Goal: Task Accomplishment & Management: Manage account settings

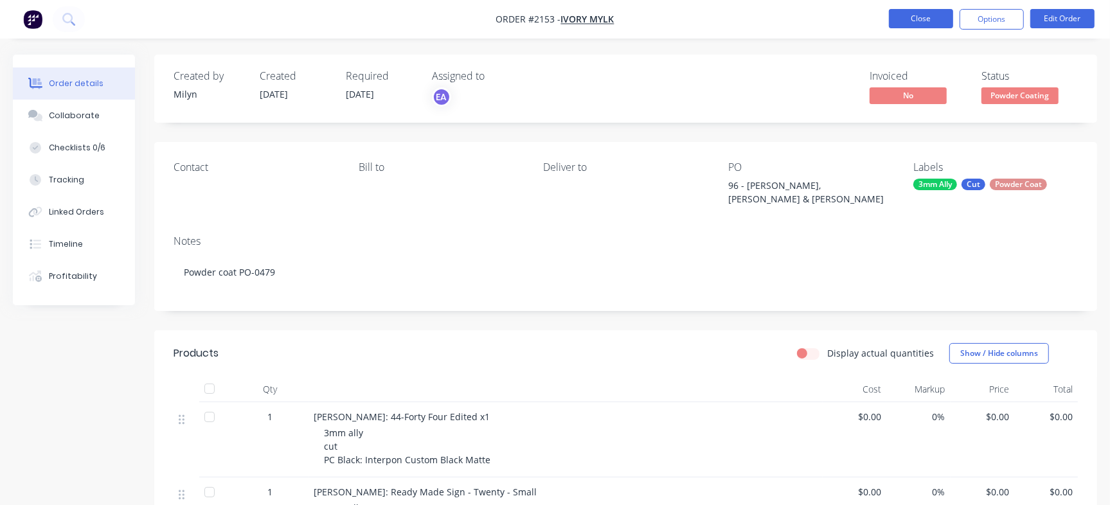
click at [917, 17] on button "Close" at bounding box center [921, 18] width 64 height 19
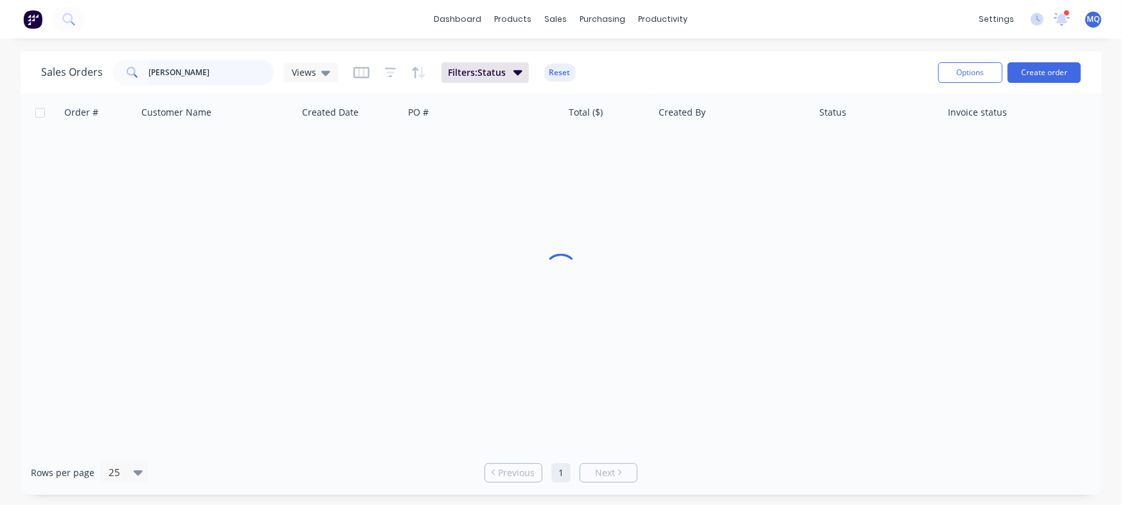
click at [199, 73] on input "[PERSON_NAME]" at bounding box center [211, 73] width 125 height 26
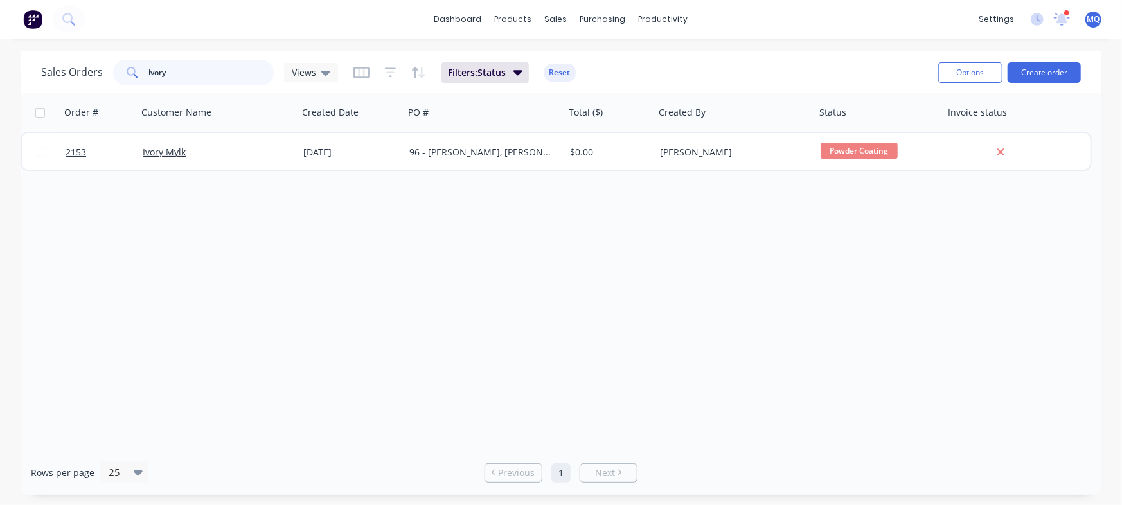
type input "ivory"
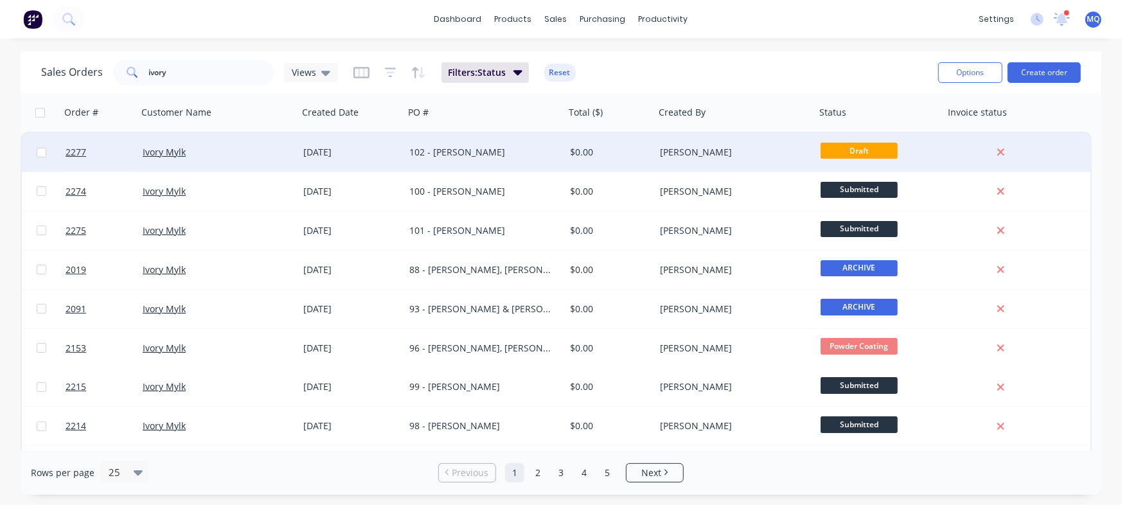
click at [494, 152] on div "102 - [PERSON_NAME]" at bounding box center [480, 152] width 143 height 13
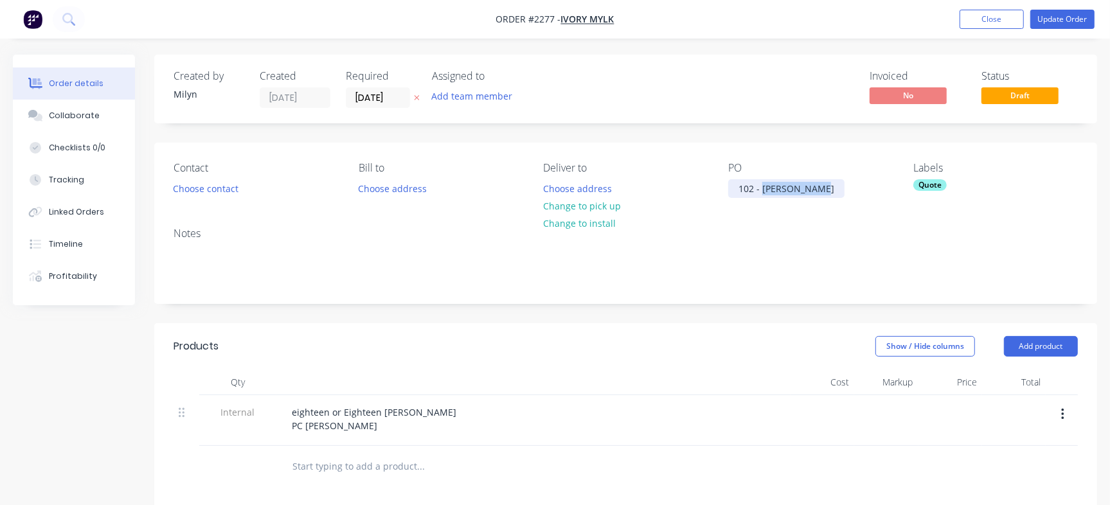
drag, startPoint x: 794, startPoint y: 188, endPoint x: 848, endPoint y: 190, distance: 54.6
click at [848, 190] on div "PO 102 - [PERSON_NAME]" at bounding box center [810, 180] width 165 height 36
drag, startPoint x: 795, startPoint y: 190, endPoint x: 870, endPoint y: 190, distance: 74.6
click at [870, 190] on div "PO 102 - [PERSON_NAME]" at bounding box center [810, 180] width 165 height 36
click at [929, 187] on div "Quote" at bounding box center [929, 185] width 33 height 12
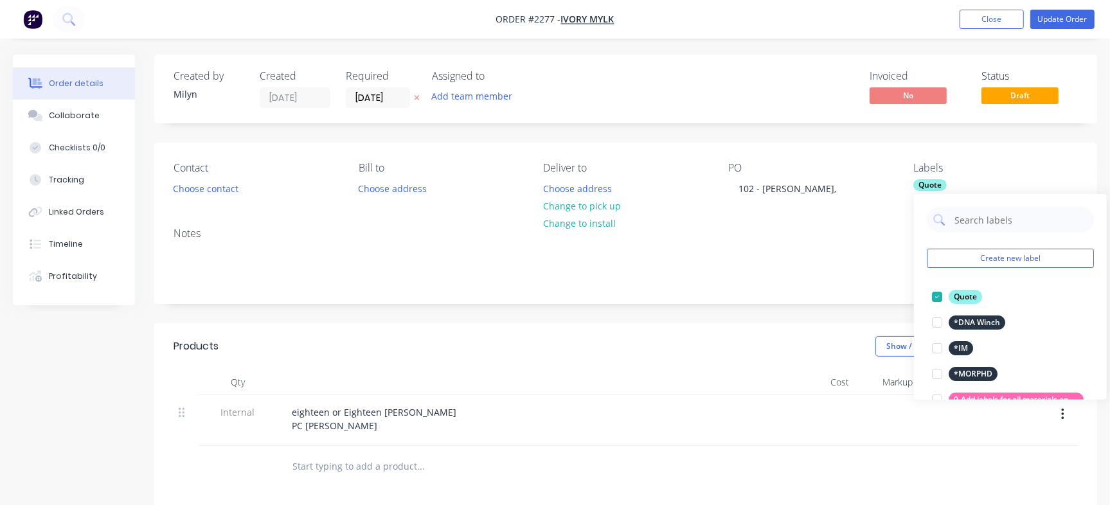
click at [938, 296] on div at bounding box center [937, 297] width 26 height 26
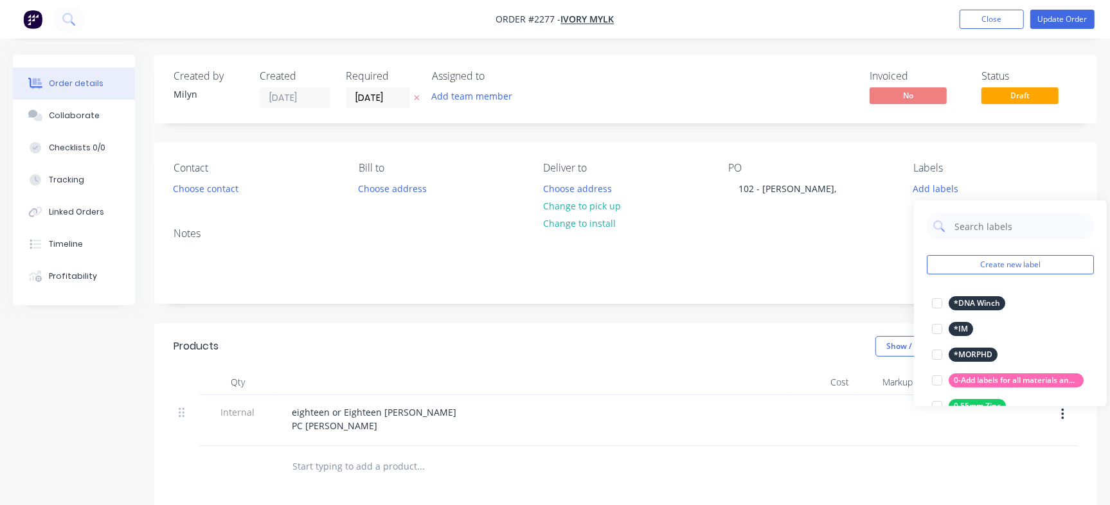
click at [744, 91] on div "Invoiced No Status Draft" at bounding box center [818, 89] width 517 height 38
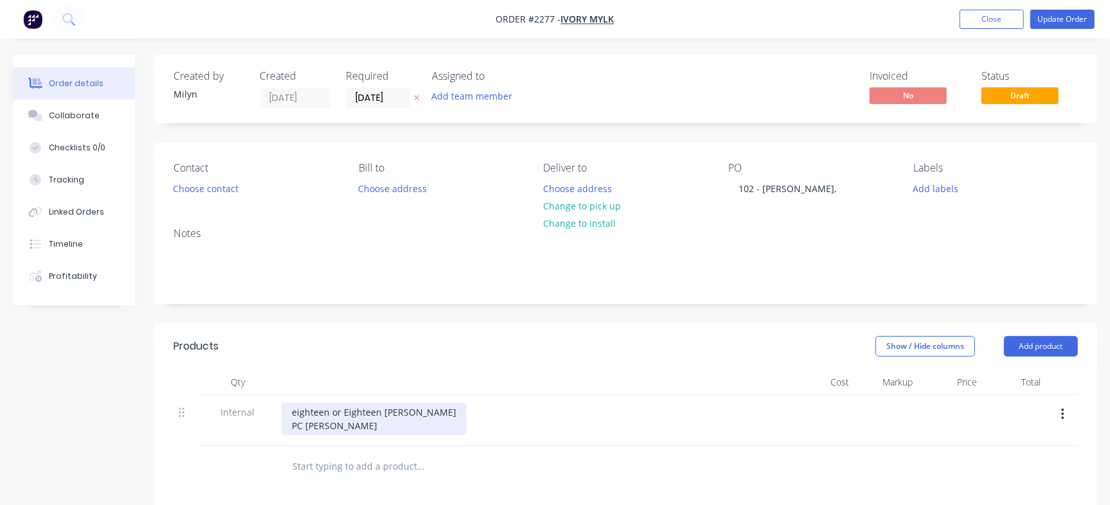
click at [323, 416] on div "eighteen or Eighteen [PERSON_NAME] PC [PERSON_NAME]" at bounding box center [374, 419] width 185 height 32
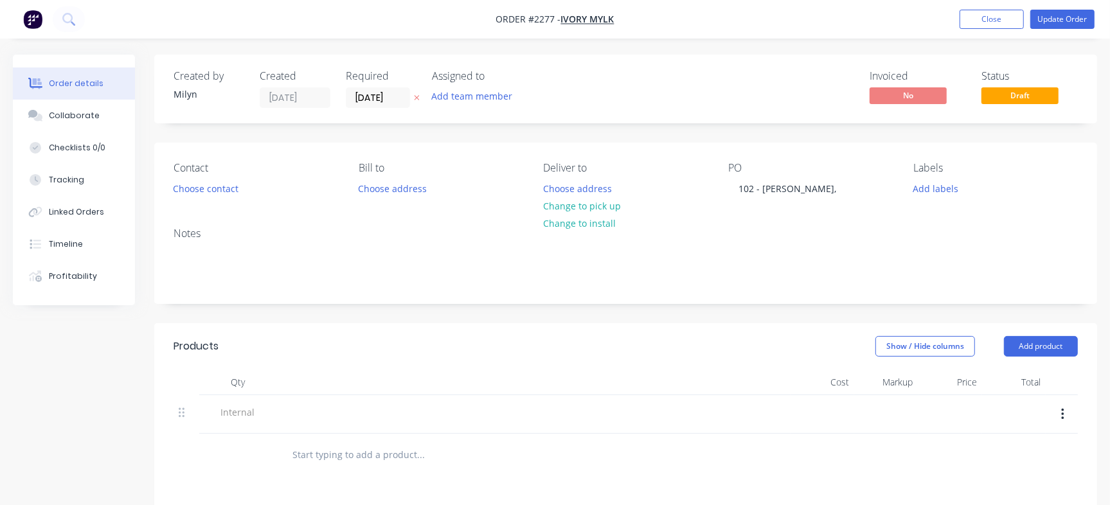
click at [1066, 410] on button "button" at bounding box center [1063, 414] width 30 height 23
click at [1001, 476] on div "Delete" at bounding box center [1016, 474] width 99 height 19
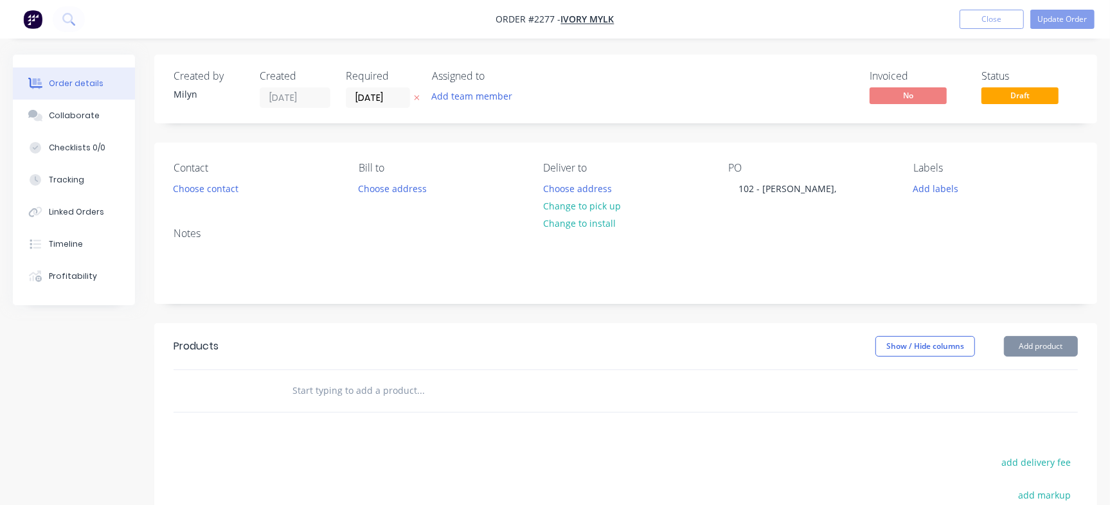
click at [348, 393] on input "text" at bounding box center [420, 391] width 257 height 26
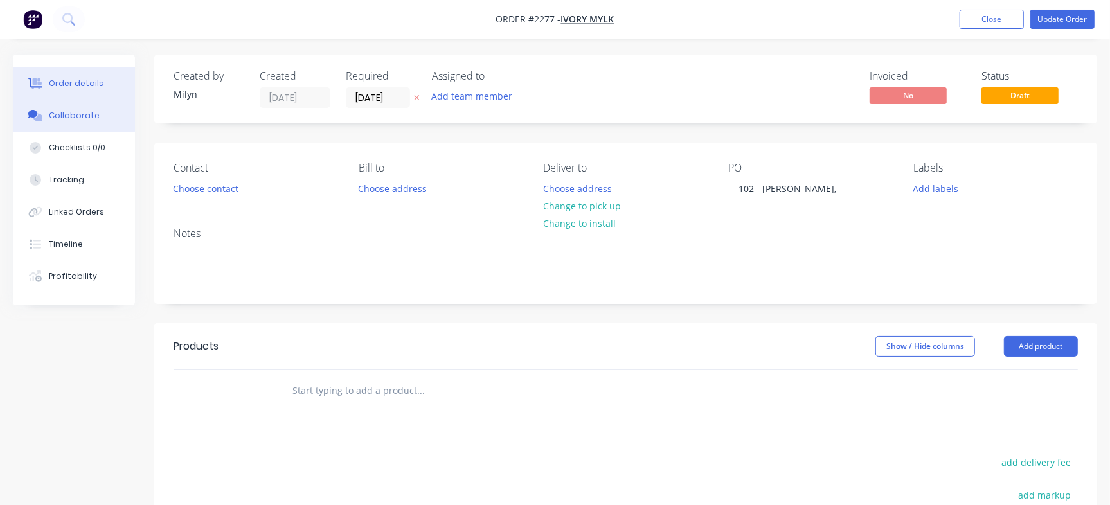
click at [78, 118] on div "Collaborate" at bounding box center [74, 116] width 51 height 12
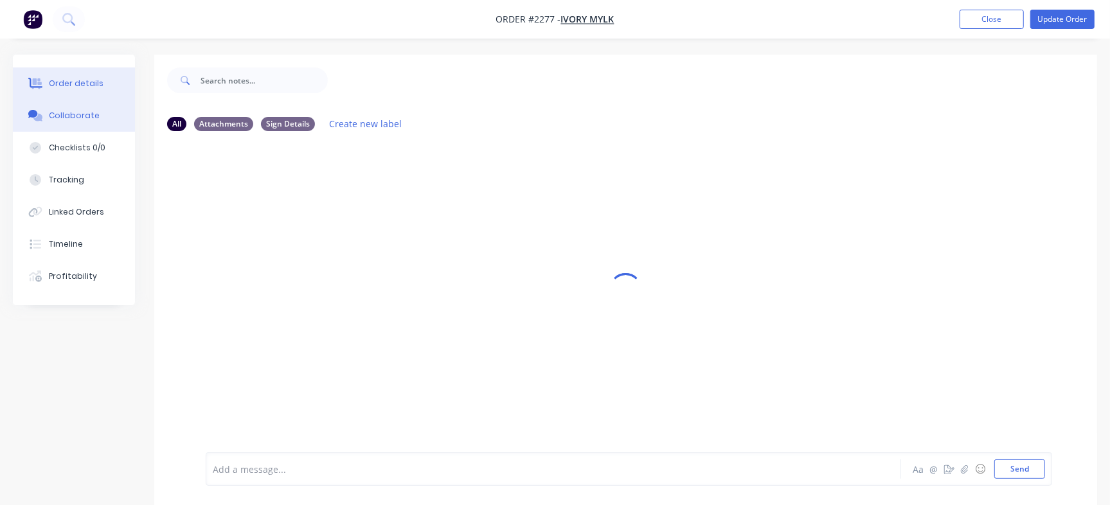
click at [103, 70] on button "Order details" at bounding box center [74, 83] width 122 height 32
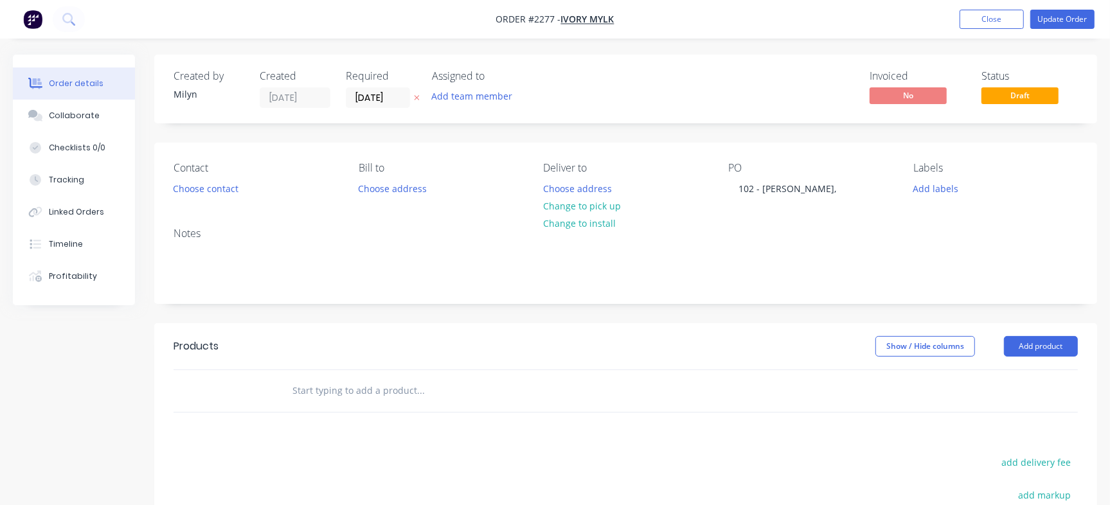
click at [354, 389] on input "text" at bounding box center [420, 391] width 257 height 26
paste input "Dulux Elements Natural Bronze"
click at [294, 390] on input "Dulux Elements Natural Bronze" at bounding box center [420, 391] width 257 height 26
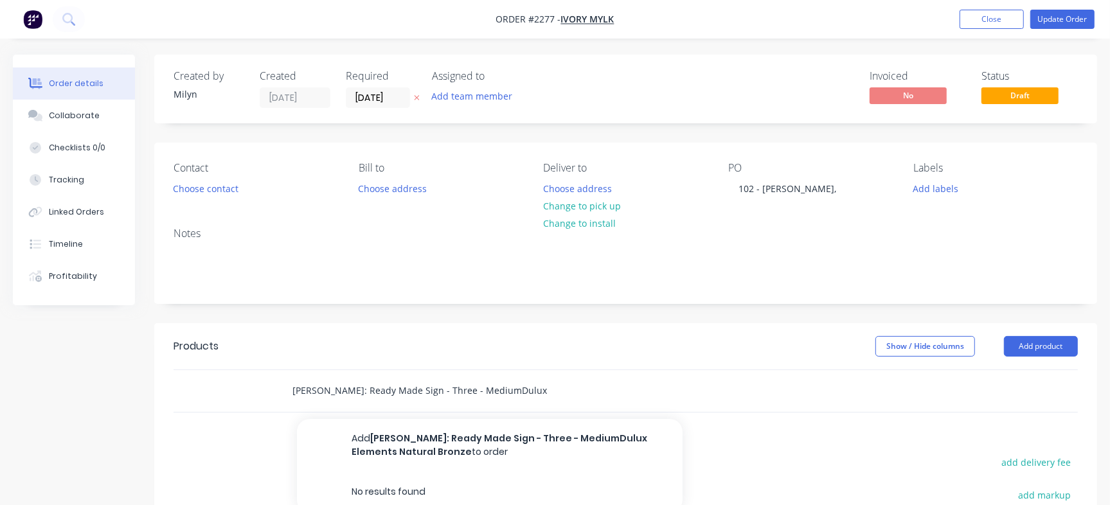
scroll to position [0, 84]
drag, startPoint x: 505, startPoint y: 388, endPoint x: 675, endPoint y: 402, distance: 170.9
click at [675, 402] on div "[PERSON_NAME]: Ready Made Sign - Three - MediumDulux Elements Natural Bronze Ad…" at bounding box center [508, 391] width 452 height 26
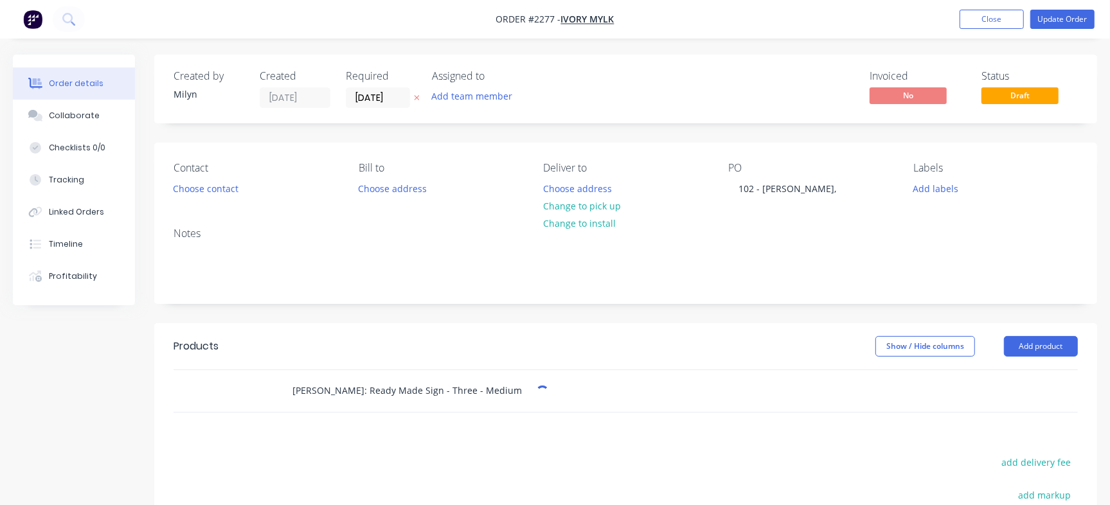
click at [457, 381] on input "[PERSON_NAME]: Ready Made Sign - Three - Medium" at bounding box center [420, 391] width 257 height 26
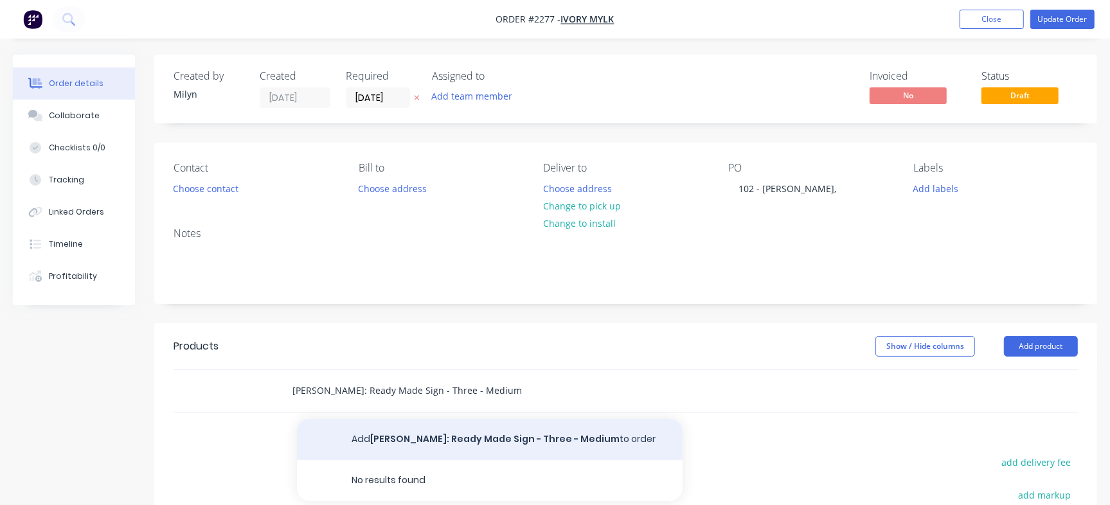
type input "[PERSON_NAME]: Ready Made Sign - Three - Medium"
click at [463, 434] on button "Add [PERSON_NAME]: Ready Made Sign - Three - Medium to order" at bounding box center [490, 439] width 386 height 41
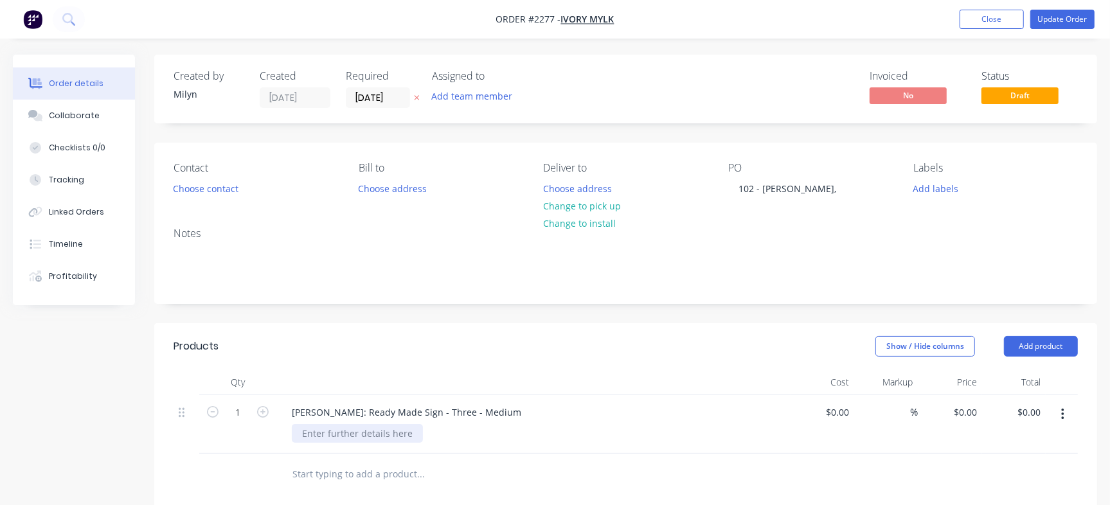
click at [359, 437] on div at bounding box center [357, 433] width 131 height 19
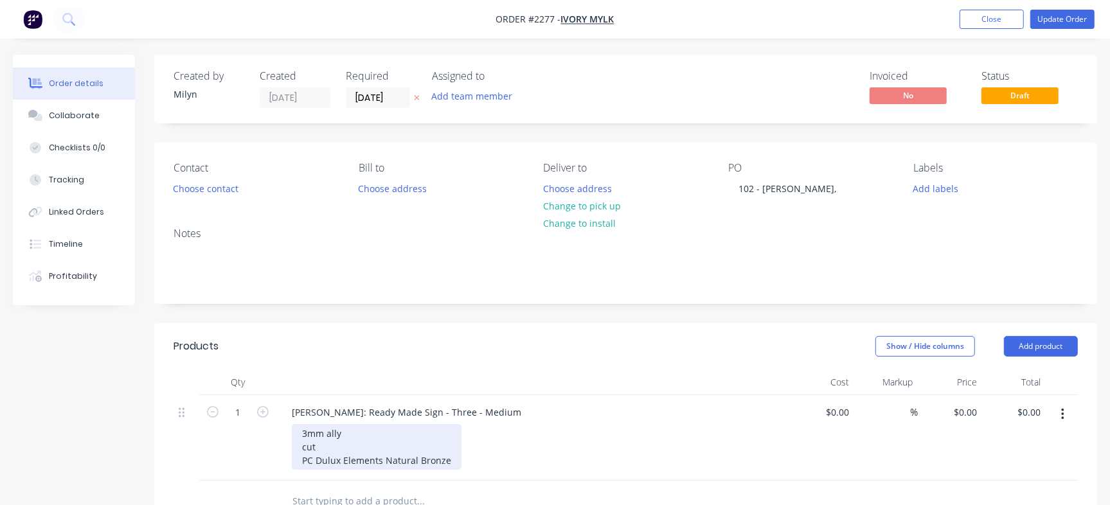
click at [314, 458] on div "3mm ally cut PC Dulux Elements Natural Bronze" at bounding box center [377, 447] width 170 height 46
click at [622, 369] on header "Products Show / Hide columns Add product" at bounding box center [625, 346] width 943 height 46
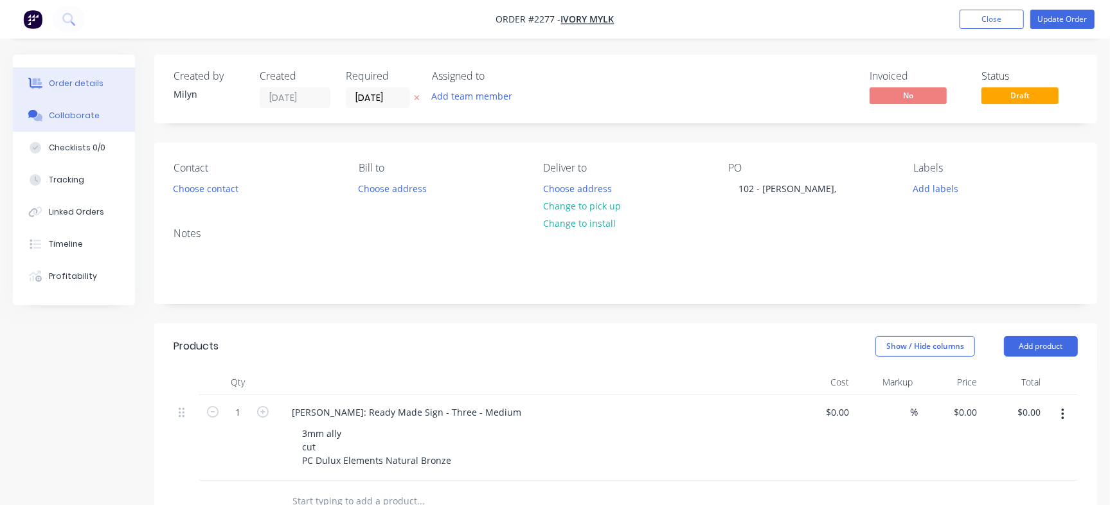
click at [69, 110] on div "Collaborate" at bounding box center [74, 116] width 51 height 12
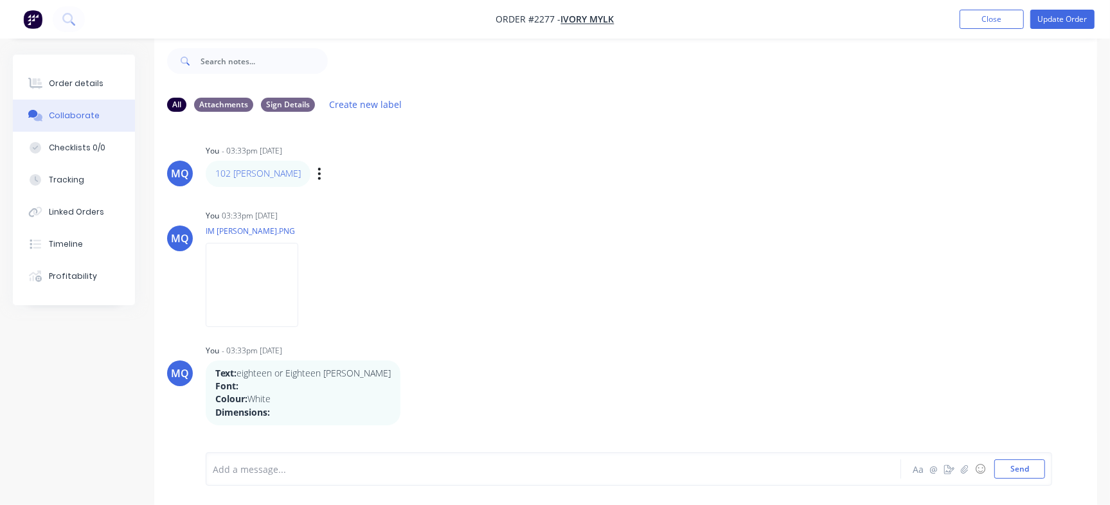
click at [303, 173] on div "102 [PERSON_NAME] Labels Edit Delete" at bounding box center [407, 174] width 402 height 26
click at [318, 177] on icon "button" at bounding box center [320, 173] width 4 height 15
click at [333, 219] on button "Delete" at bounding box center [366, 218] width 81 height 21
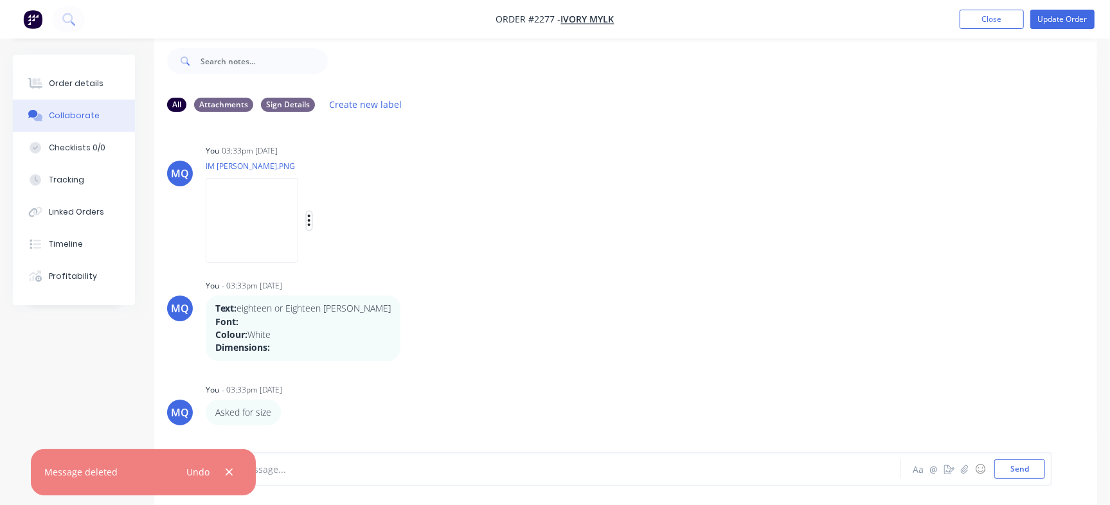
click at [311, 223] on icon "button" at bounding box center [309, 220] width 4 height 15
click at [366, 280] on button "Delete" at bounding box center [393, 283] width 145 height 29
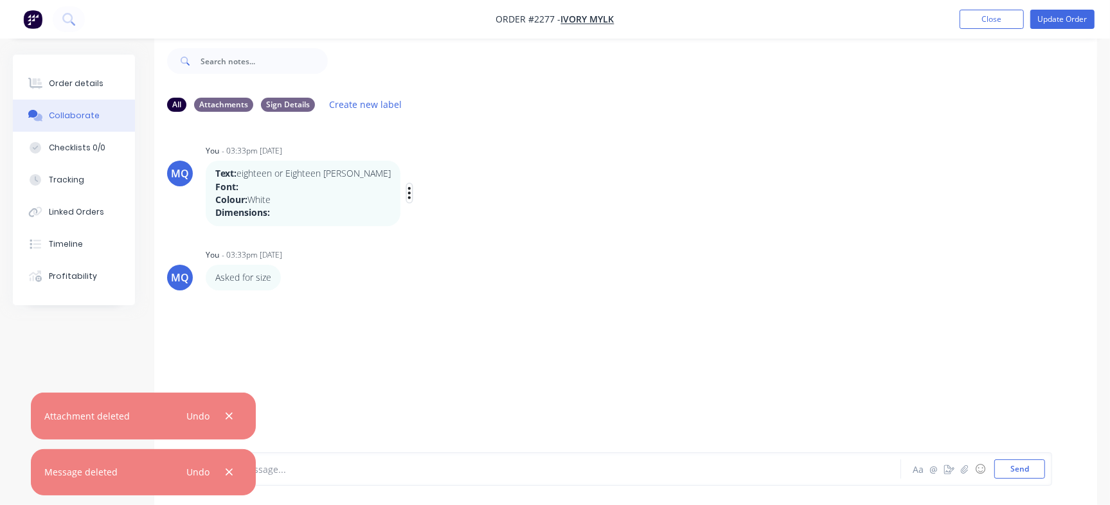
click at [408, 193] on icon "button" at bounding box center [409, 194] width 3 height 12
click at [394, 240] on div "MQ You - 03:33pm [DATE] Text: eighteen or Eighteen [PERSON_NAME] Font: Colour: …" at bounding box center [625, 277] width 943 height 311
click at [407, 197] on button "button" at bounding box center [409, 193] width 5 height 19
click at [416, 237] on button "Delete" at bounding box center [456, 237] width 81 height 21
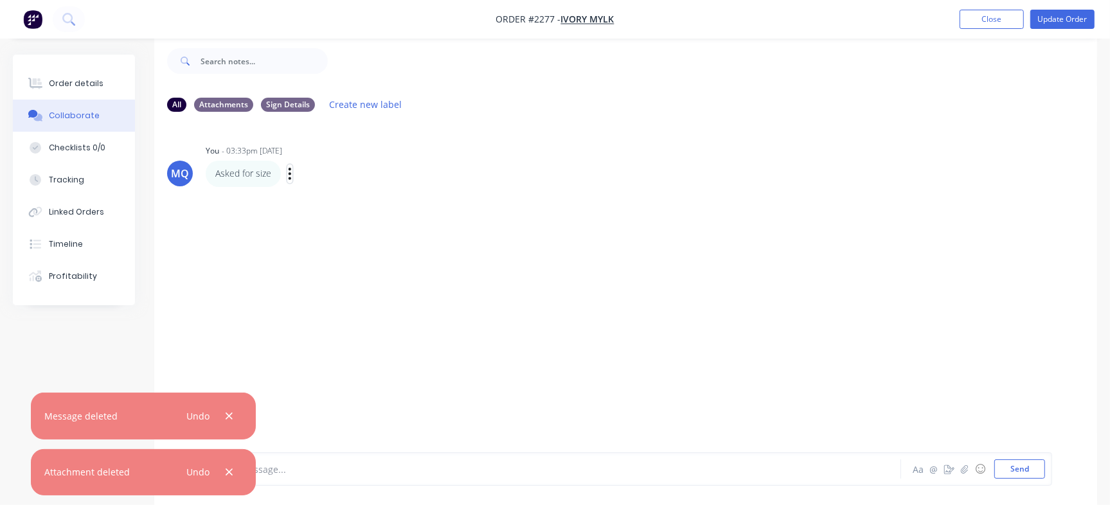
click at [291, 177] on icon "button" at bounding box center [290, 173] width 4 height 15
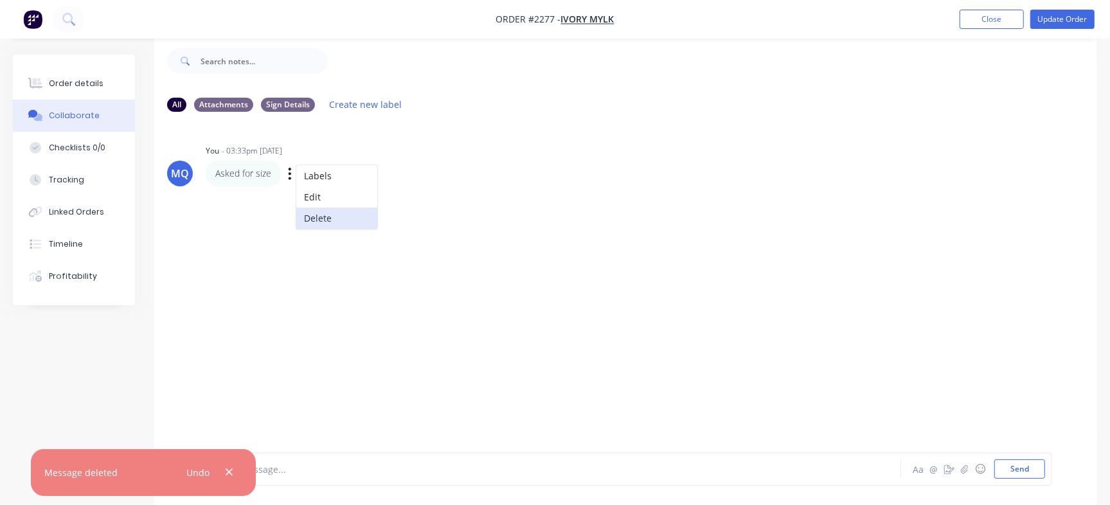
click at [308, 211] on button "Delete" at bounding box center [336, 218] width 81 height 21
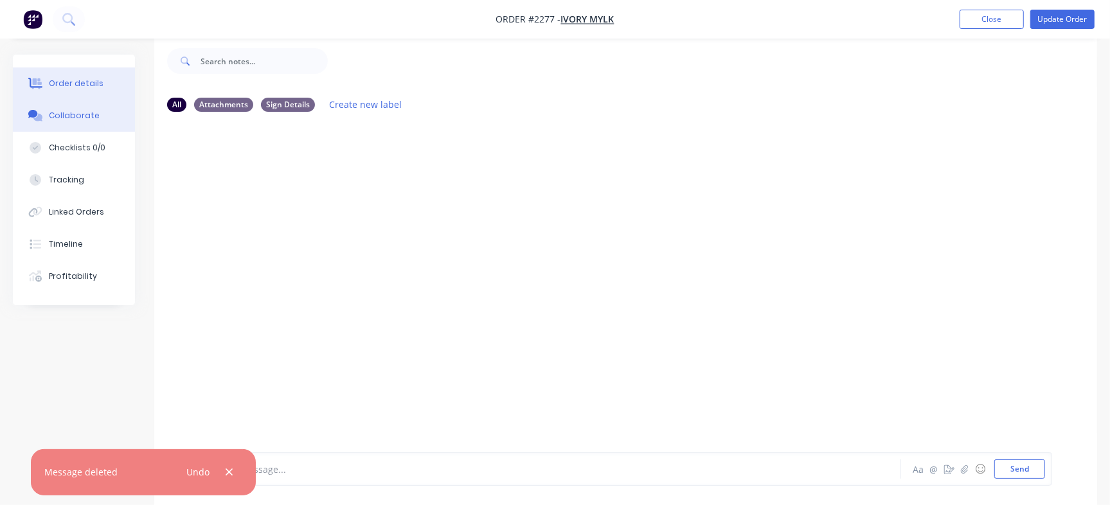
click at [73, 87] on div "Order details" at bounding box center [76, 84] width 55 height 12
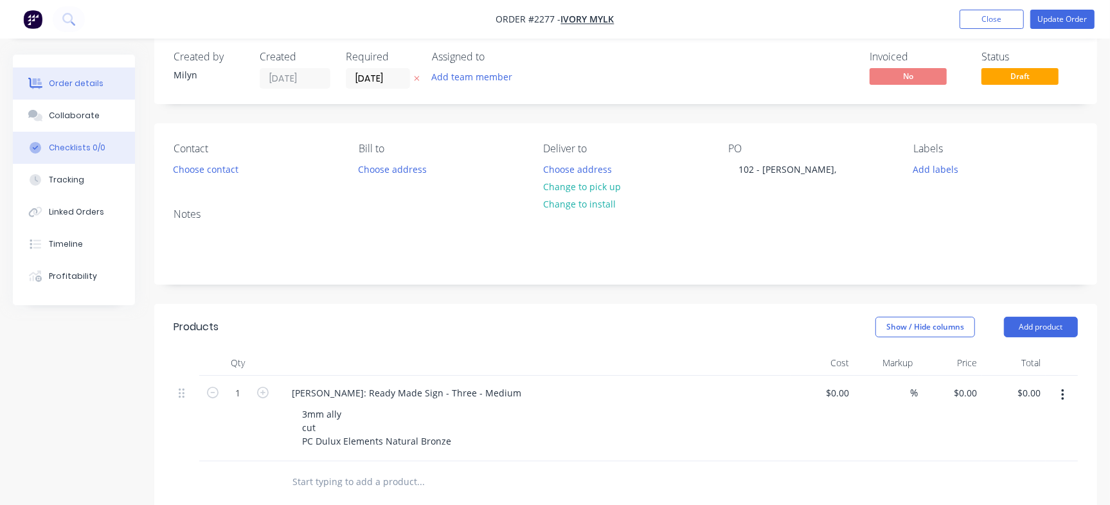
click at [65, 139] on button "Checklists 0/0" at bounding box center [74, 148] width 122 height 32
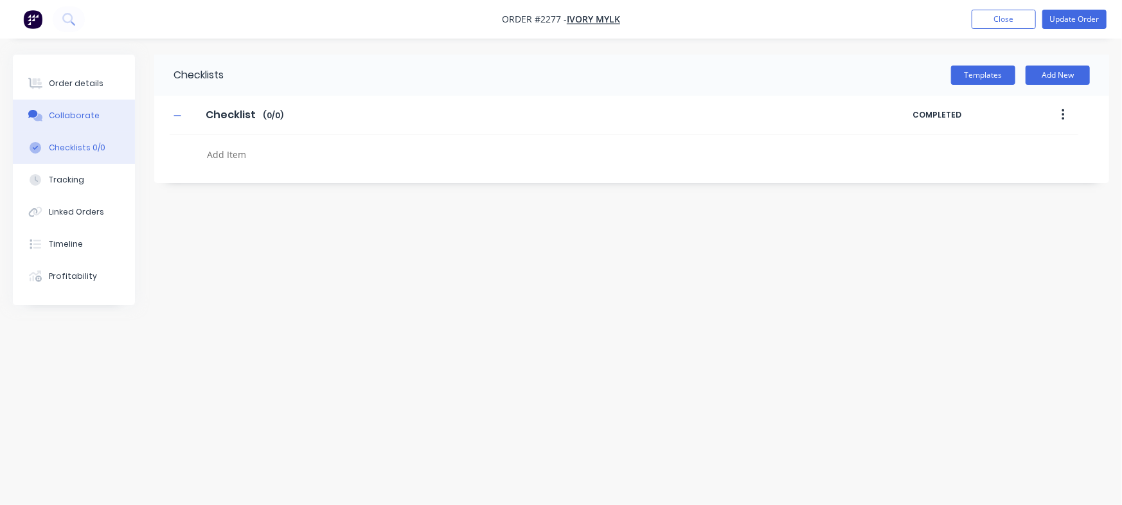
click at [74, 124] on button "Collaborate" at bounding box center [74, 116] width 122 height 32
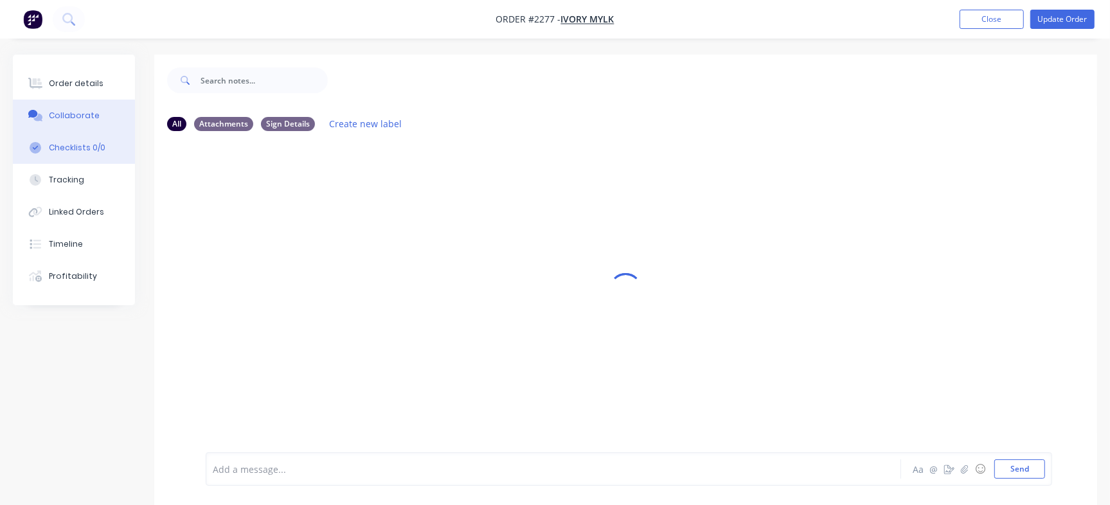
click at [47, 143] on button "Checklists 0/0" at bounding box center [74, 148] width 122 height 32
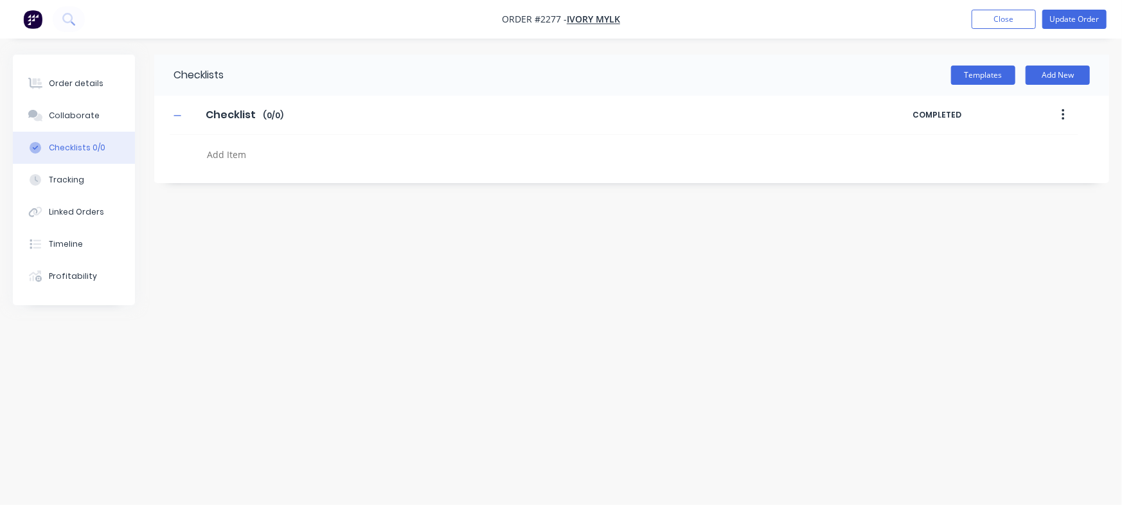
click at [251, 155] on textarea at bounding box center [494, 154] width 585 height 19
paste textarea "Dulux Elements Natural Bronze"
type textarea "x"
type textarea "Dulux Elements Natural Bronze"
drag, startPoint x: 335, startPoint y: 155, endPoint x: 28, endPoint y: 123, distance: 308.2
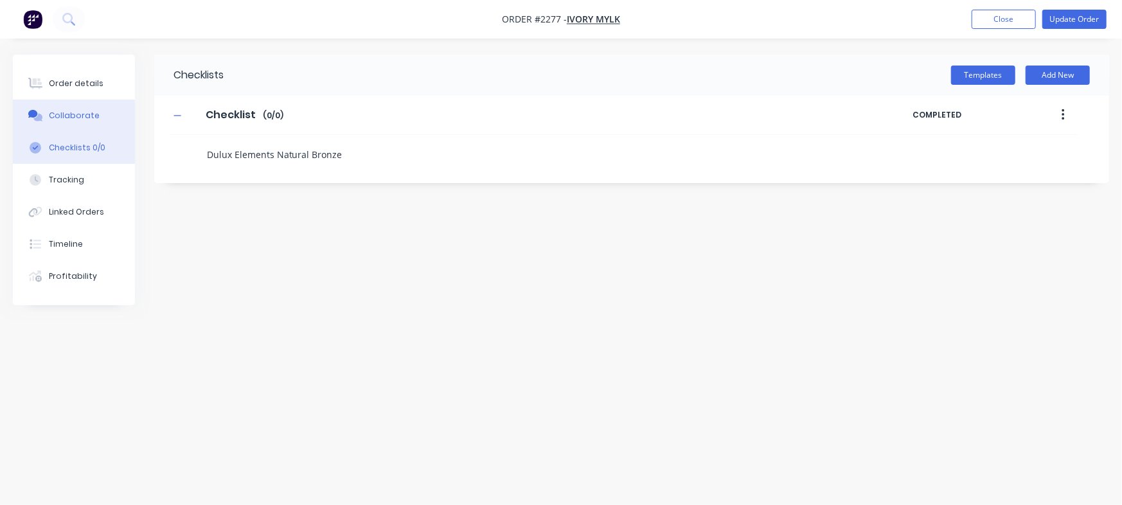
click at [28, 123] on div "Order details Collaborate Checklists 0/0 Tracking Linked Orders Timeline Profit…" at bounding box center [561, 228] width 1122 height 347
type textarea "x"
click at [94, 87] on div "Order details" at bounding box center [76, 84] width 55 height 12
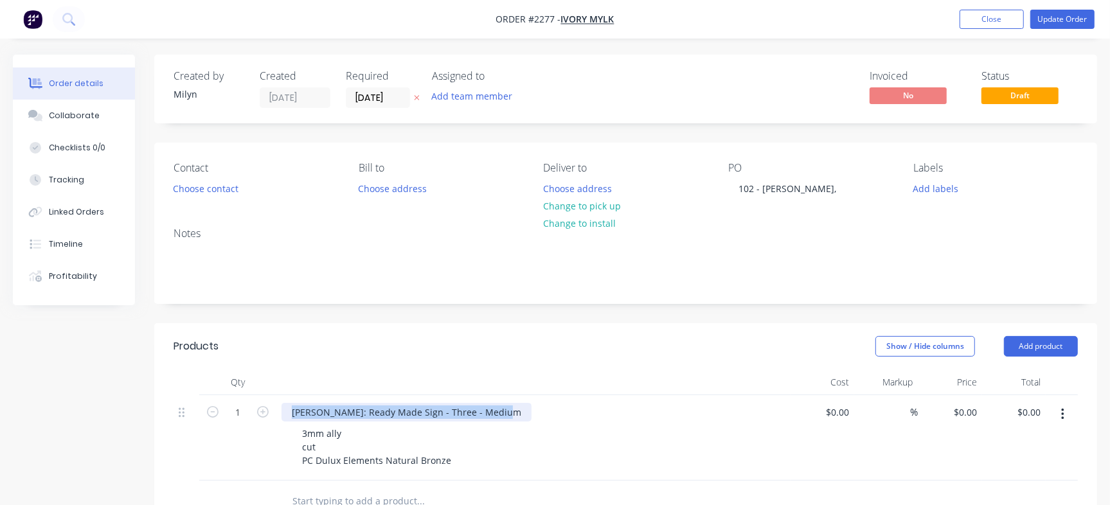
drag, startPoint x: 231, startPoint y: 363, endPoint x: 215, endPoint y: 363, distance: 15.4
click at [215, 363] on div "Products Show / Hide columns Add product Qty Cost Markup Price Total 1 [PERSON_…" at bounding box center [625, 422] width 943 height 199
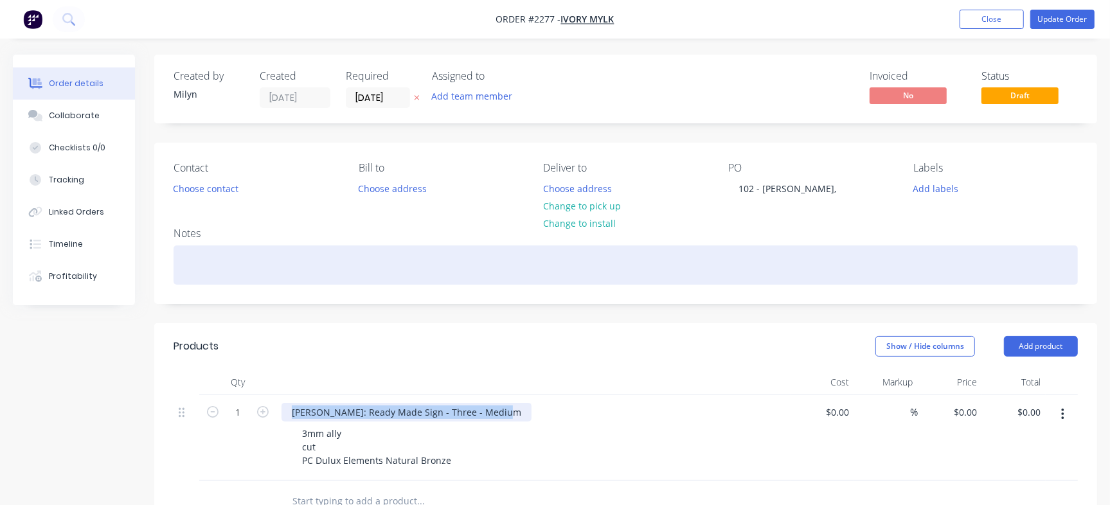
copy div "[PERSON_NAME]: Ready Made Sign - Three - Medium"
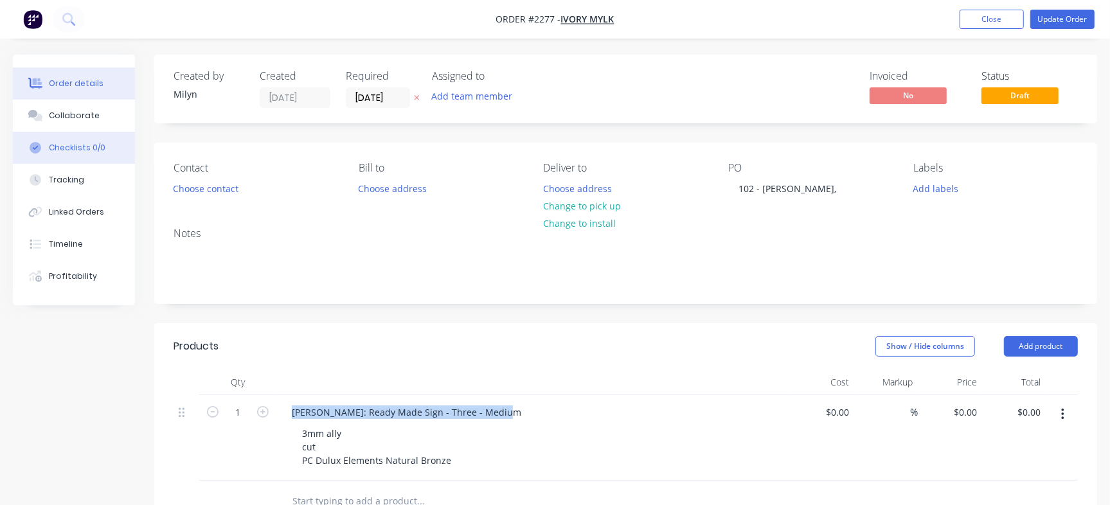
click at [76, 150] on div "Checklists 0/0" at bounding box center [77, 148] width 57 height 12
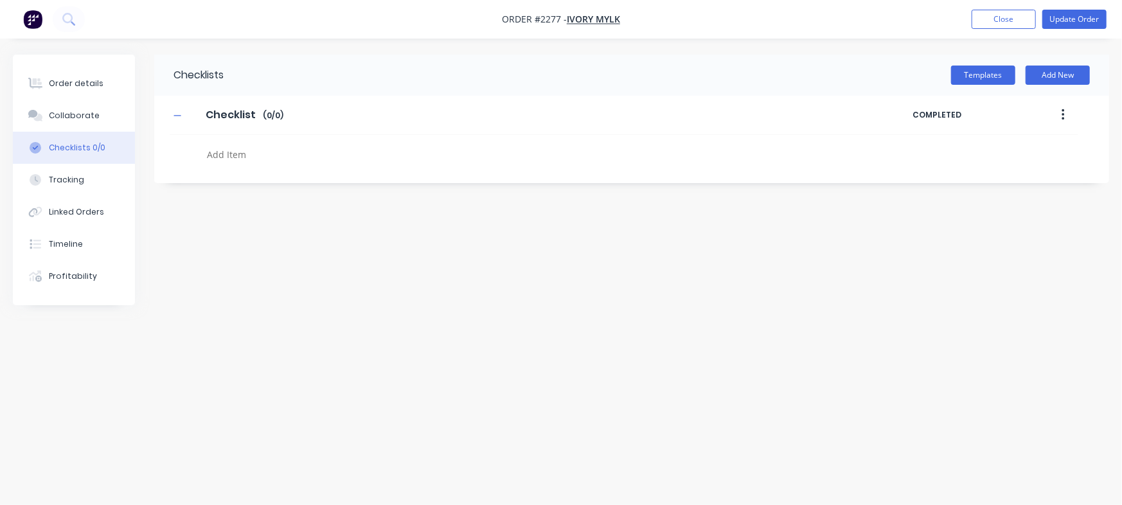
click at [280, 163] on textarea at bounding box center [494, 154] width 585 height 19
type textarea "x"
paste textarea "[PERSON_NAME]: Ready Made Sign - Three - Medium"
type textarea "[PERSON_NAME]: Ready Made Sign - Three - Medium"
type textarea "x"
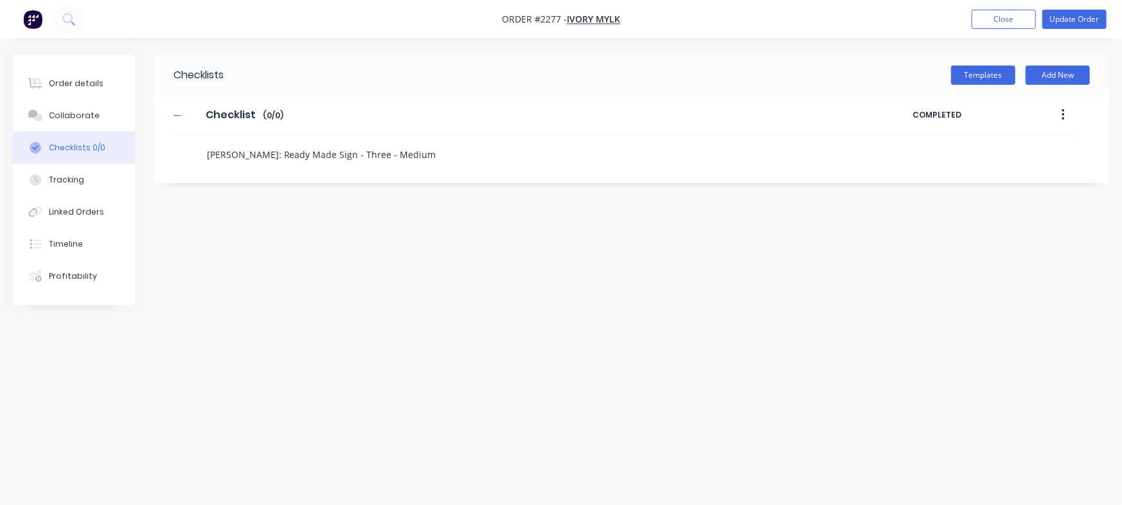
type textarea "[PERSON_NAME]: Ready Made Sign - Three - Medium"
type textarea "x"
type textarea "[PERSON_NAME]: Ready Made Sign - Three - Medium -"
type textarea "x"
type textarea "[PERSON_NAME]: Ready Made Sign - Three - Medium -"
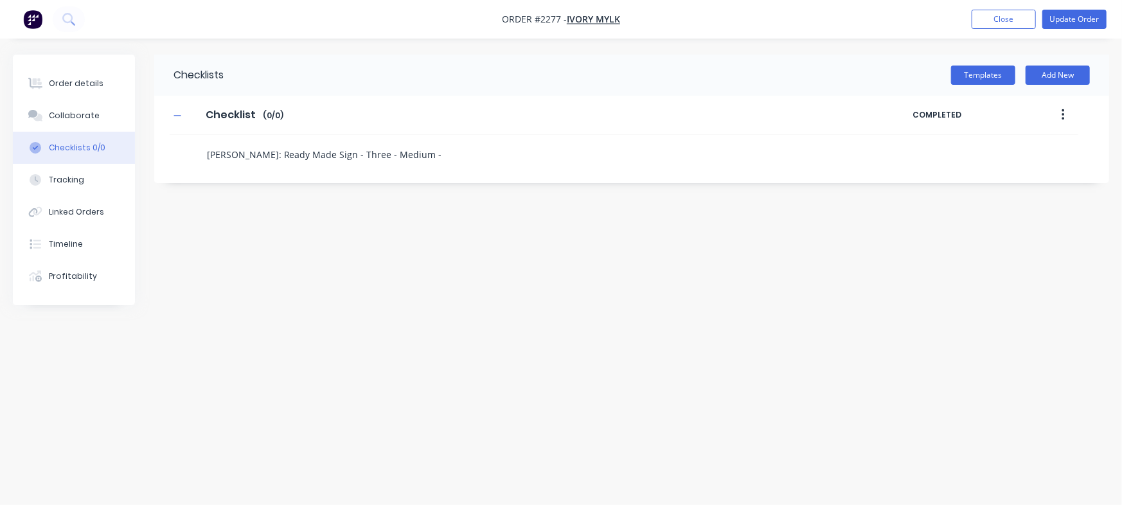
type textarea "x"
type textarea "[PERSON_NAME]: Ready Made Sign - Three - Medium - B"
type textarea "x"
type textarea "[PERSON_NAME]: Ready Made Sign - Three - Medium - Br"
type textarea "x"
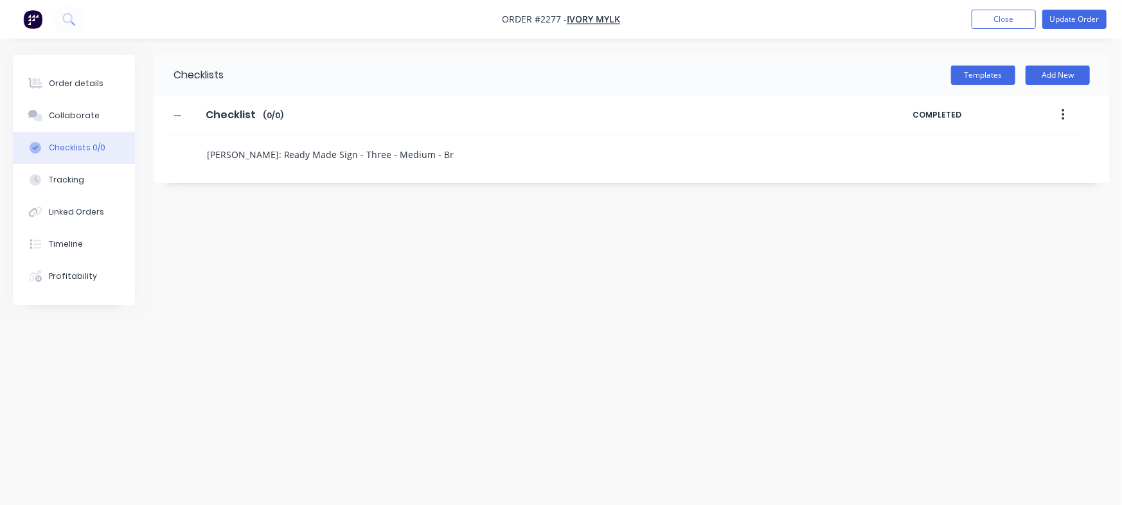
type textarea "[PERSON_NAME]: Ready Made Sign - Three - Medium - Bro"
type textarea "x"
type textarea "[PERSON_NAME]: Ready Made Sign - Three - Medium - Bronz"
type textarea "x"
type textarea "[PERSON_NAME]: Ready Made Sign - Three - Medium - Bronze"
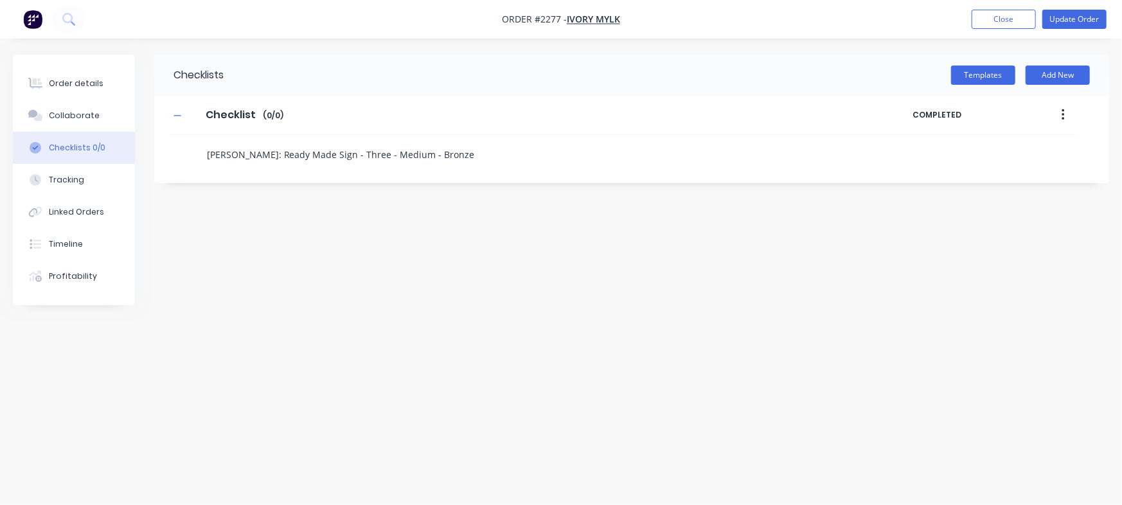
type textarea "x"
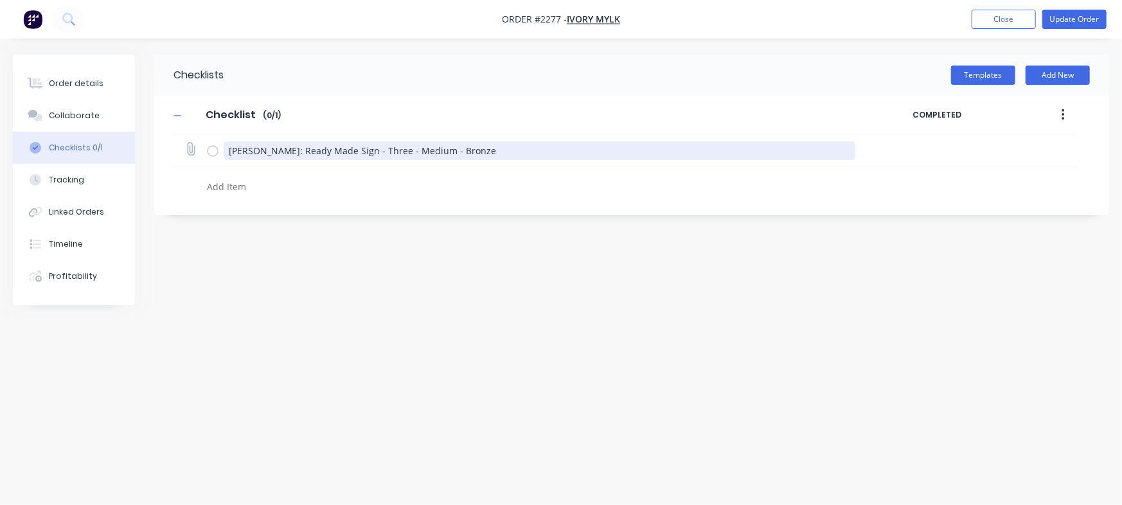
click at [280, 148] on textarea "[PERSON_NAME]: Ready Made Sign - Three - Medium - Bronze" at bounding box center [540, 150] width 632 height 19
type textarea "x"
type textarea "[PERSON_NAME] Ready Made Sign - Three - Medium - Bronze"
type textarea "x"
type textarea "[PERSON_NAME] Ready Made Sign - Three - Medium - Bronze"
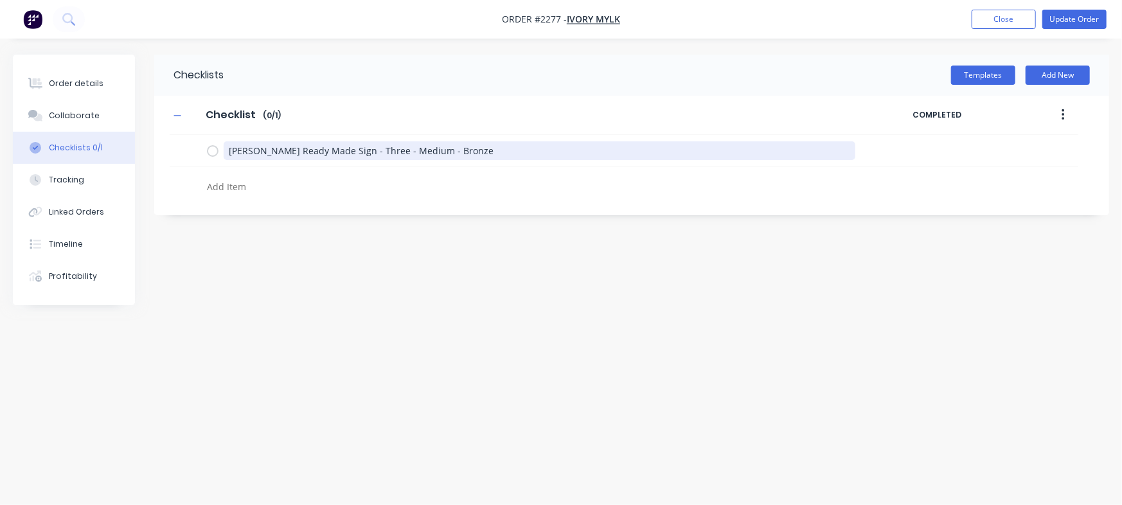
type textarea "x"
type textarea "[PERSON_NAME] Ready Made Sign - Three - Medium - Bronze"
type textarea "x"
type textarea "[PERSON_NAME] Ready Made Sign - Three - Medium - Bronze"
type textarea "x"
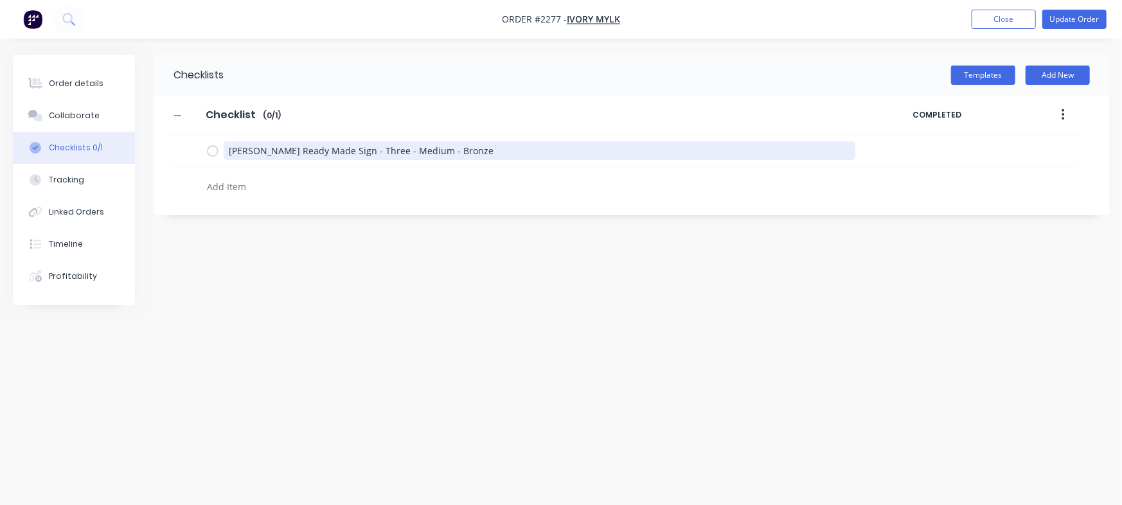
type textarea "[PERSON_NAME] Ready Made Sign - Three - Medium - Bronze"
type textarea "x"
type textarea "[PERSON_NAME] Ready Made Sign - Three - Medium - Bronze"
type textarea "x"
type textarea "[PERSON_NAME] Ready Made Sign - Three - Medium - Bronze"
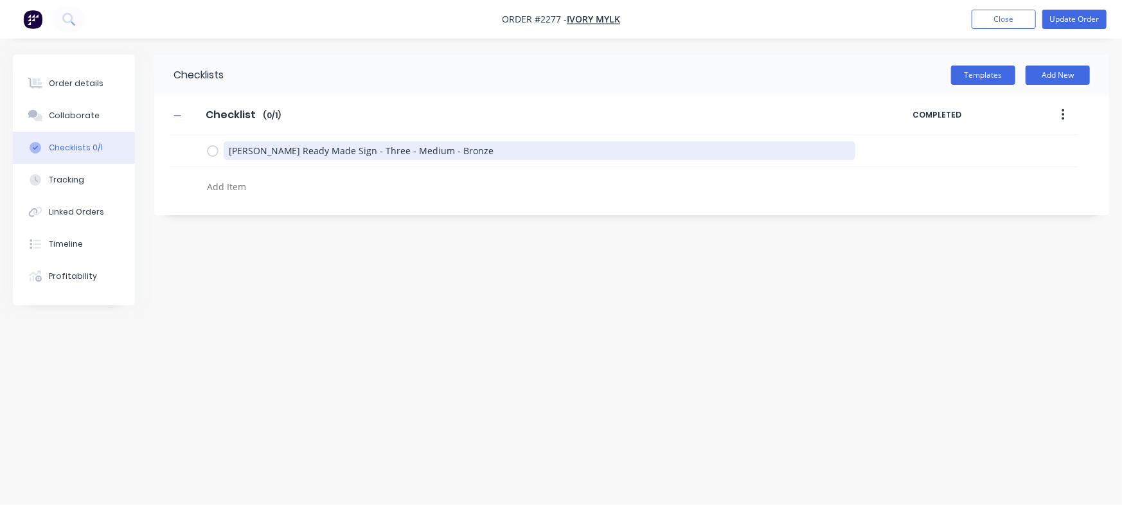
type textarea "x"
type textarea "[PERSON_NAME]: Ready Made Sign - Three - Medium - Bronze"
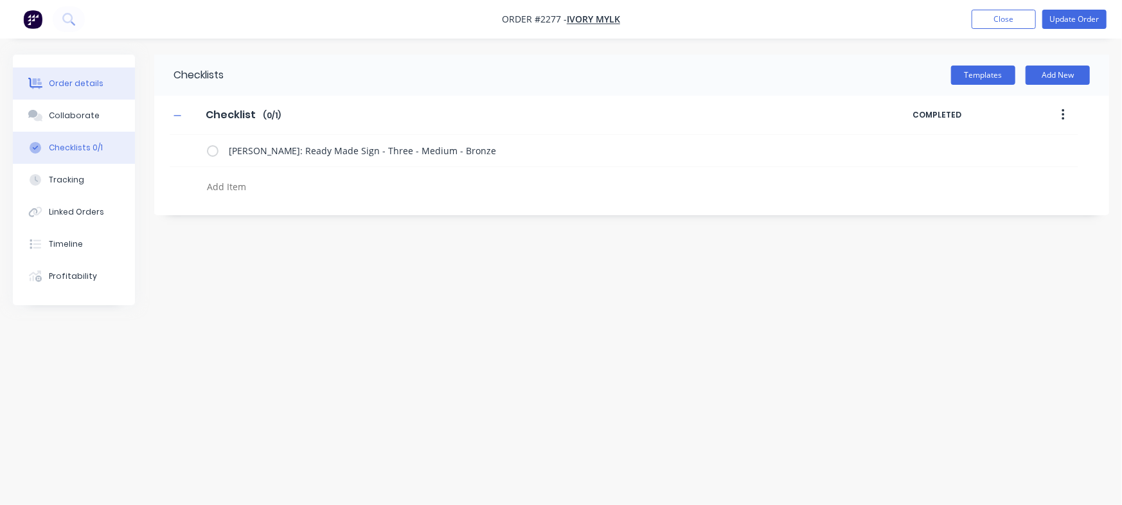
type textarea "x"
click at [50, 70] on button "Order details" at bounding box center [74, 83] width 122 height 32
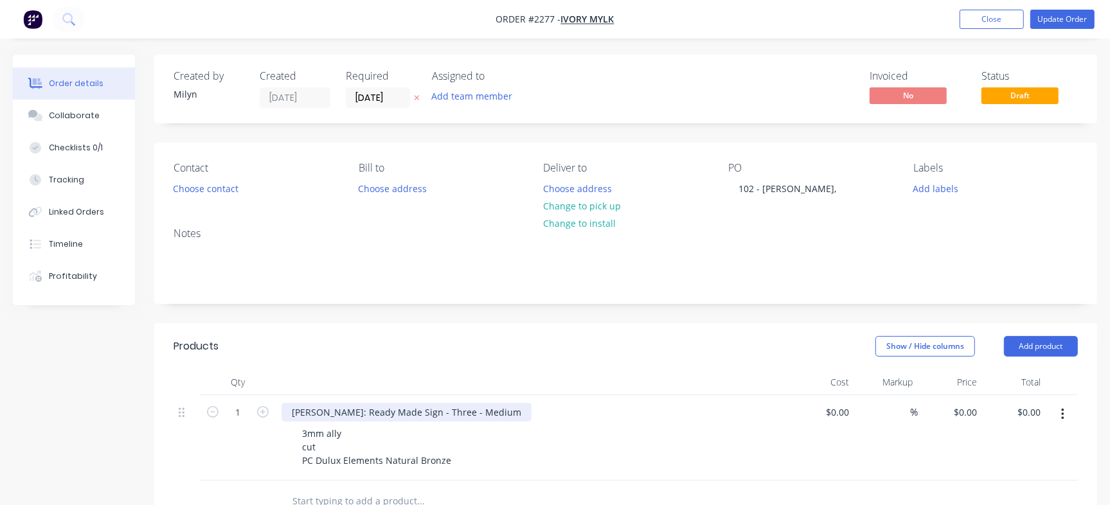
click at [348, 414] on div "[PERSON_NAME]: Ready Made Sign - Three - Medium" at bounding box center [407, 412] width 250 height 19
click at [454, 368] on header "Products Show / Hide columns Add product" at bounding box center [625, 346] width 943 height 46
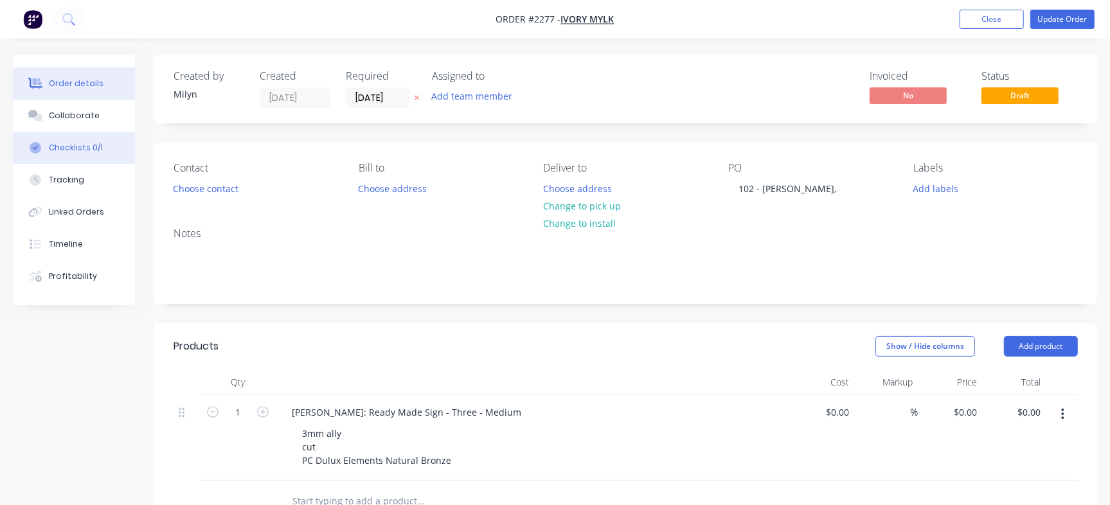
click at [108, 144] on button "Checklists 0/1" at bounding box center [74, 148] width 122 height 32
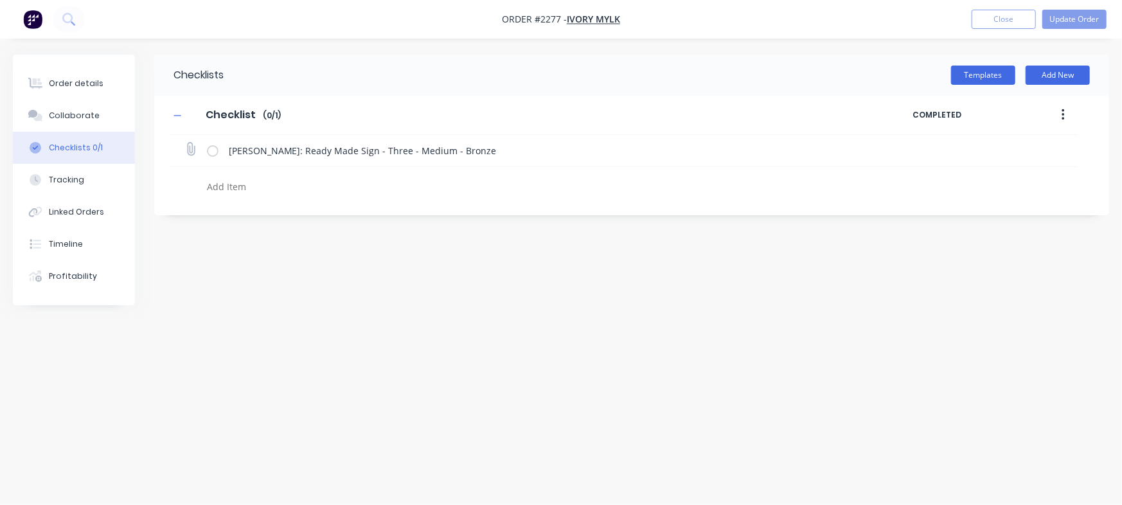
type textarea "x"
click at [194, 150] on icon at bounding box center [191, 149] width 17 height 17
click at [185, 143] on input "file" at bounding box center [185, 143] width 0 height 0
type input "C:\fakepath\3-Three[A] - 1103 [PERSON_NAME].PDF"
click at [232, 185] on textarea at bounding box center [494, 186] width 585 height 19
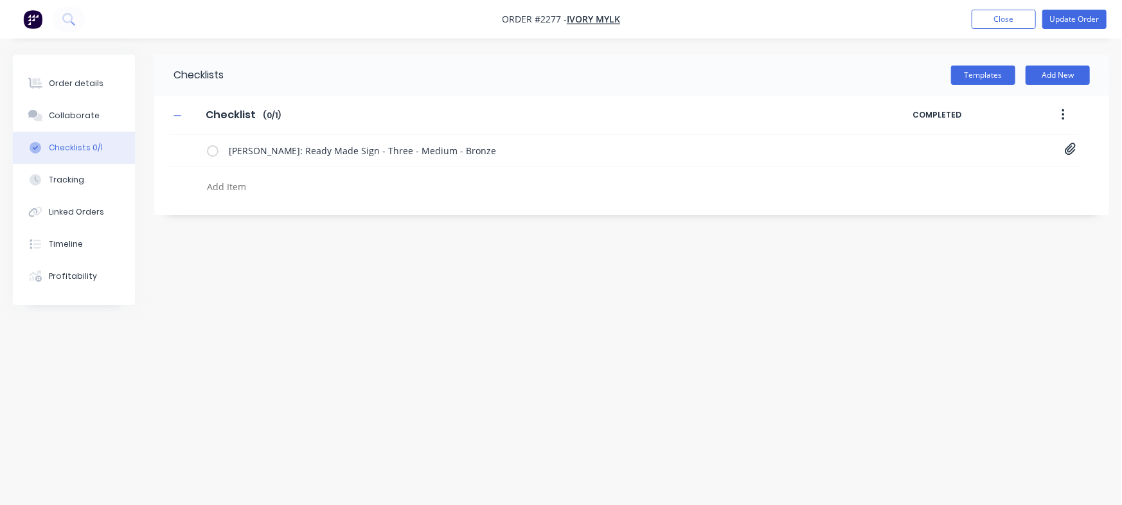
type textarea "x"
type textarea "B"
type textarea "x"
type textarea "Br"
type textarea "x"
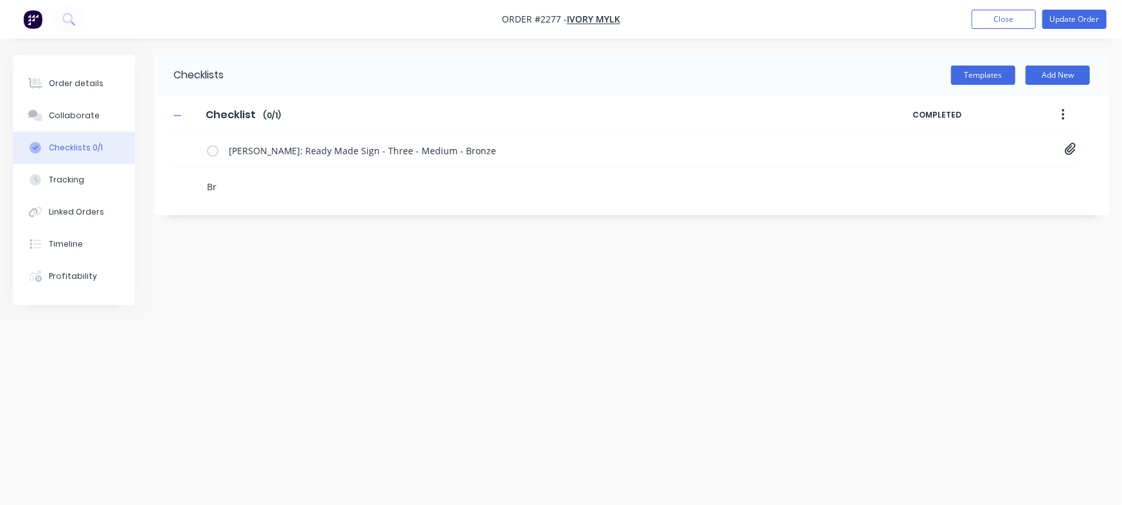
type textarea "Bry"
type textarea "x"
type textarea "Bryc"
type textarea "x"
type textarea "Bryce"
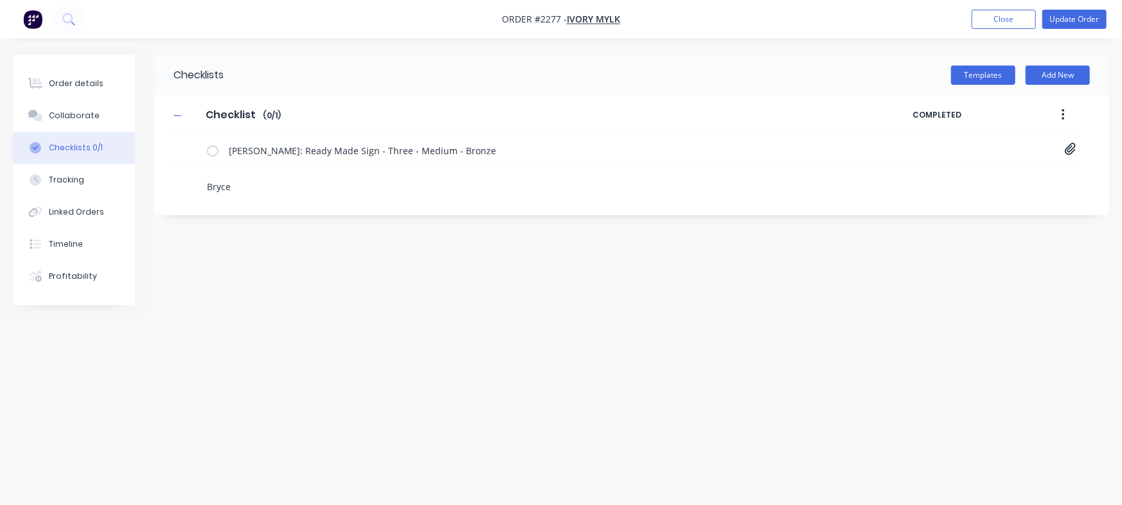
type textarea "x"
type textarea "Bryce"
type textarea "x"
type textarea "[PERSON_NAME]"
type textarea "x"
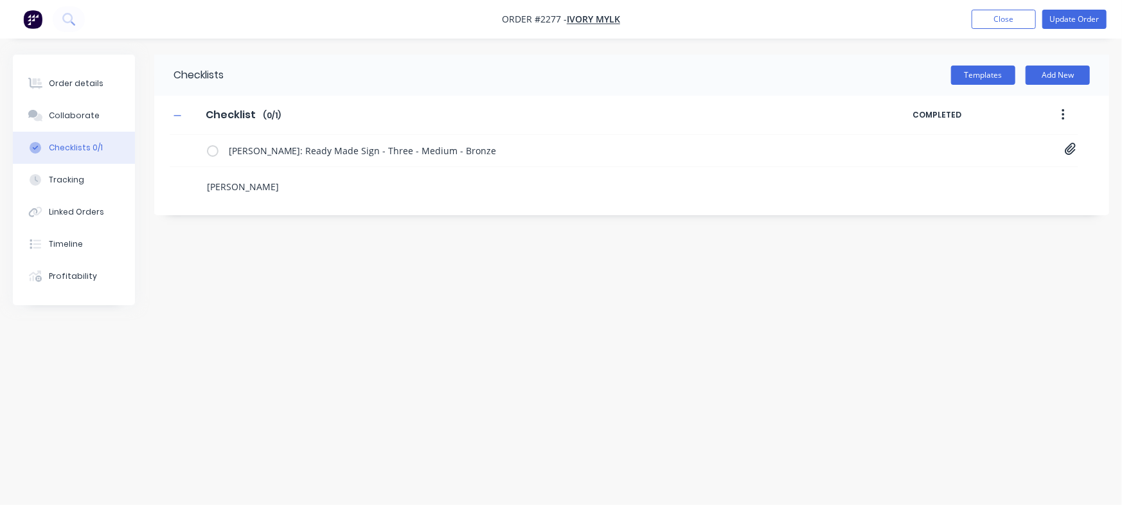
type textarea "[PERSON_NAME]"
type textarea "x"
type textarea "[PERSON_NAME]"
type textarea "x"
type textarea "[PERSON_NAME]"
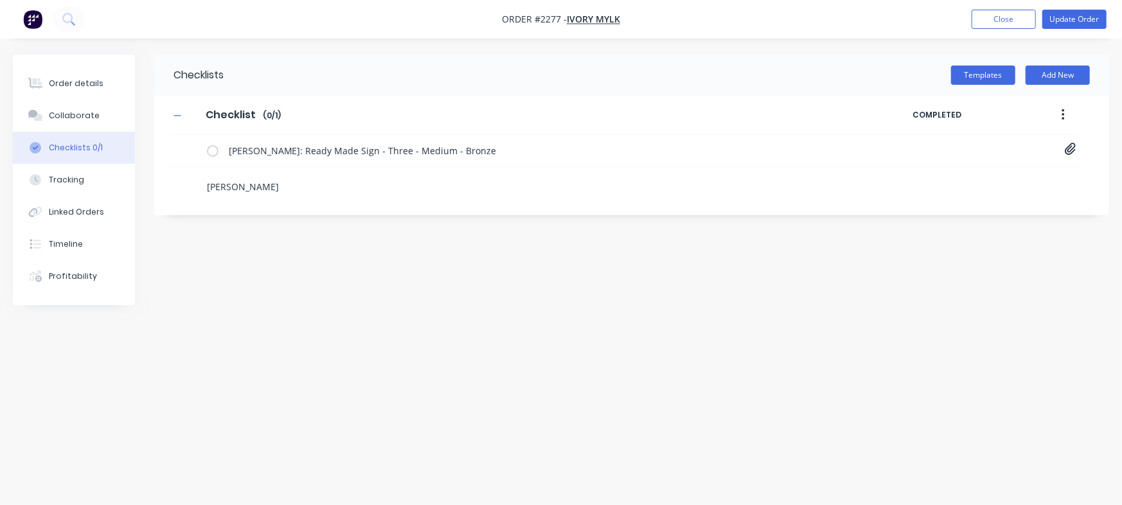
type textarea "x"
type textarea "[PERSON_NAME]"
type textarea "x"
type textarea "[PERSON_NAME]"
type textarea "x"
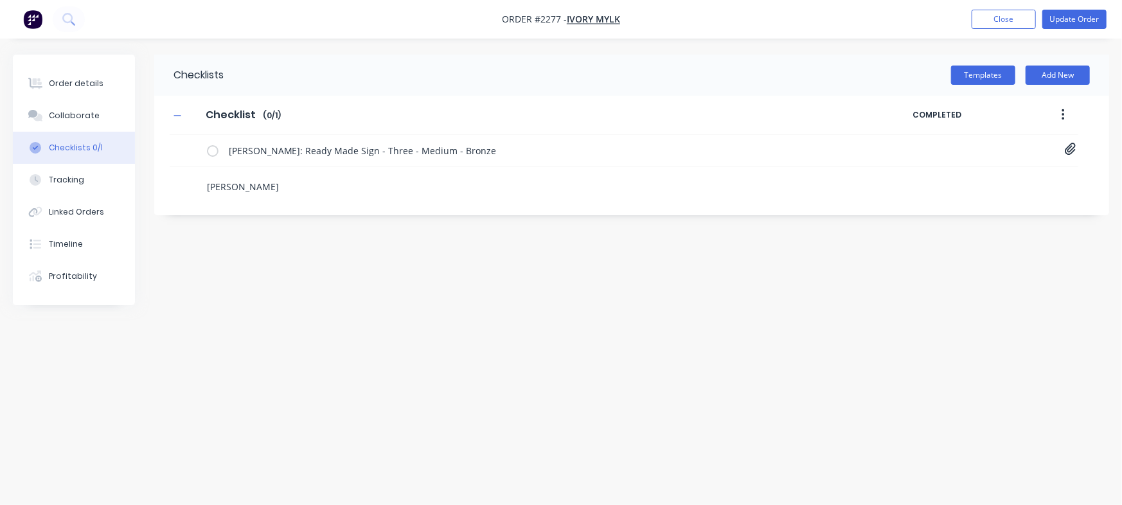
type textarea "[PERSON_NAME]"
type textarea "x"
type textarea "[PERSON_NAME]"
type textarea "x"
type textarea "[PERSON_NAME]"
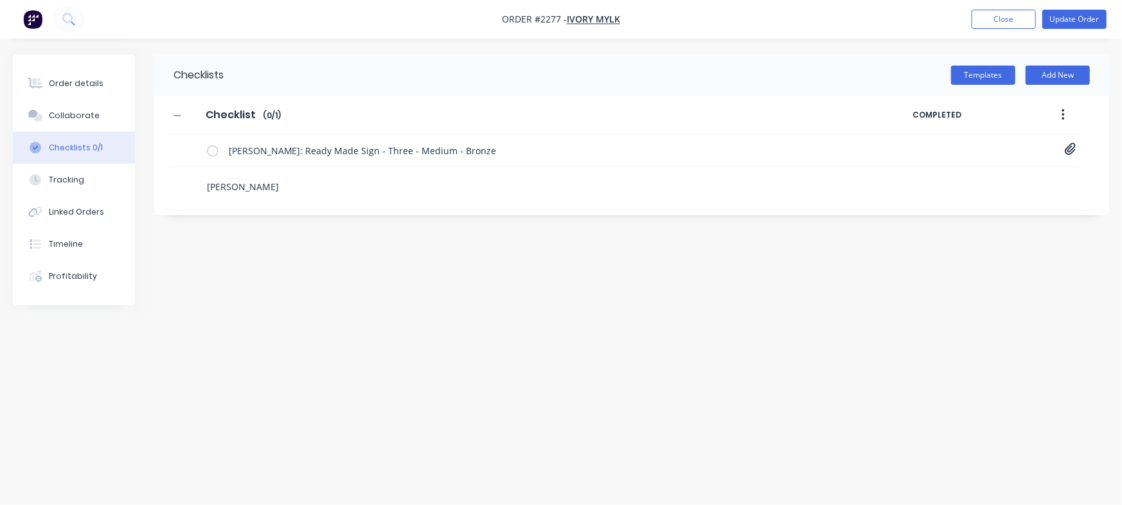
type textarea "x"
type textarea "[PERSON_NAME];"
type textarea "x"
type textarea "[PERSON_NAME];"
type textarea "x"
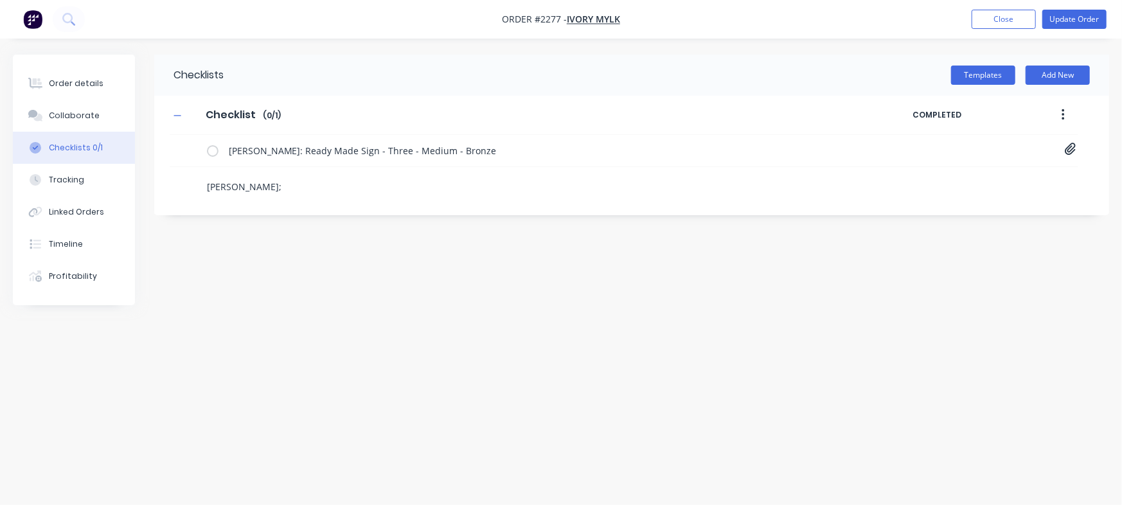
type textarea "[PERSON_NAME];"
type textarea "x"
type textarea "[PERSON_NAME]"
type textarea "x"
type textarea "[PERSON_NAME]:"
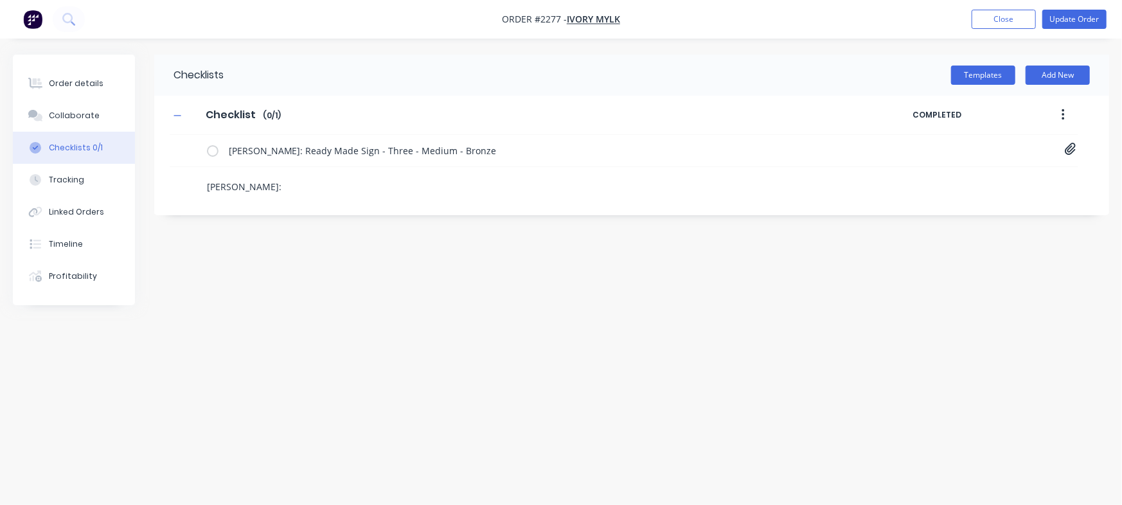
type textarea "x"
type textarea "[PERSON_NAME]:"
type textarea "x"
type textarea "[PERSON_NAME]: R"
type textarea "x"
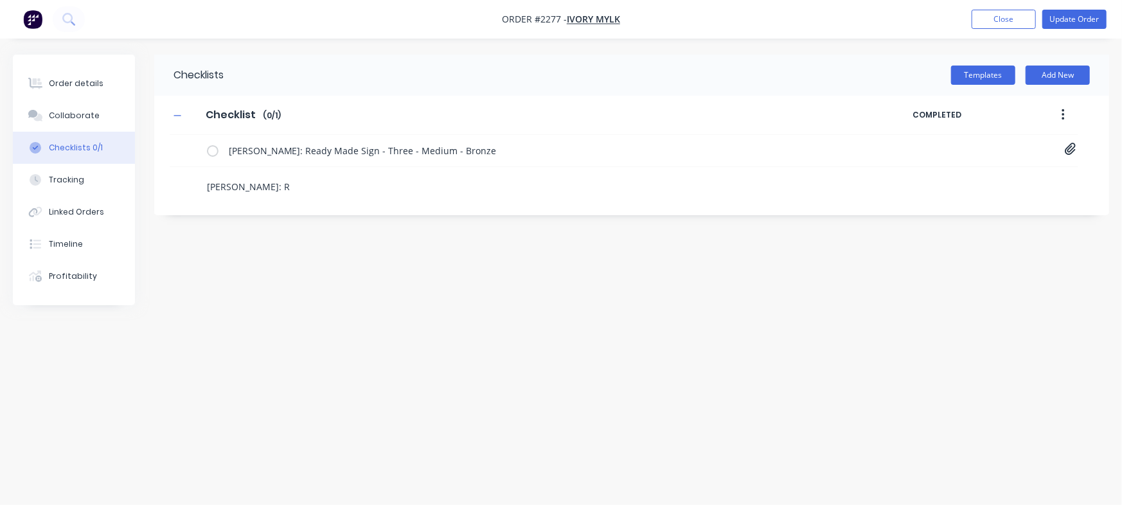
type textarea "[PERSON_NAME]: Re"
type textarea "x"
type textarea "[PERSON_NAME]: [PERSON_NAME]"
type textarea "x"
type textarea "[PERSON_NAME]: Read"
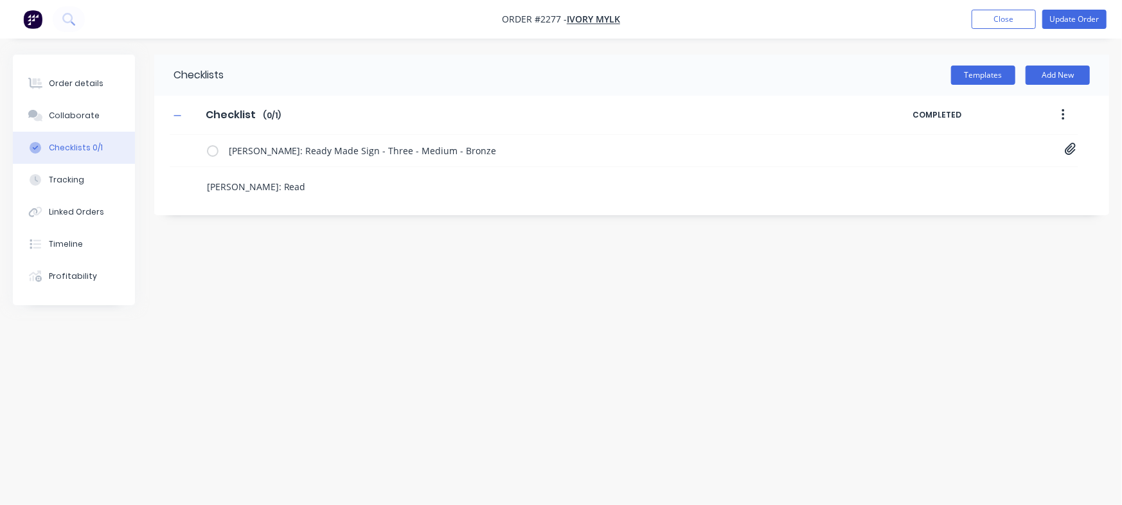
type textarea "x"
type textarea "[PERSON_NAME]: Ready"
type textarea "x"
type textarea "[PERSON_NAME]: Ready"
type textarea "x"
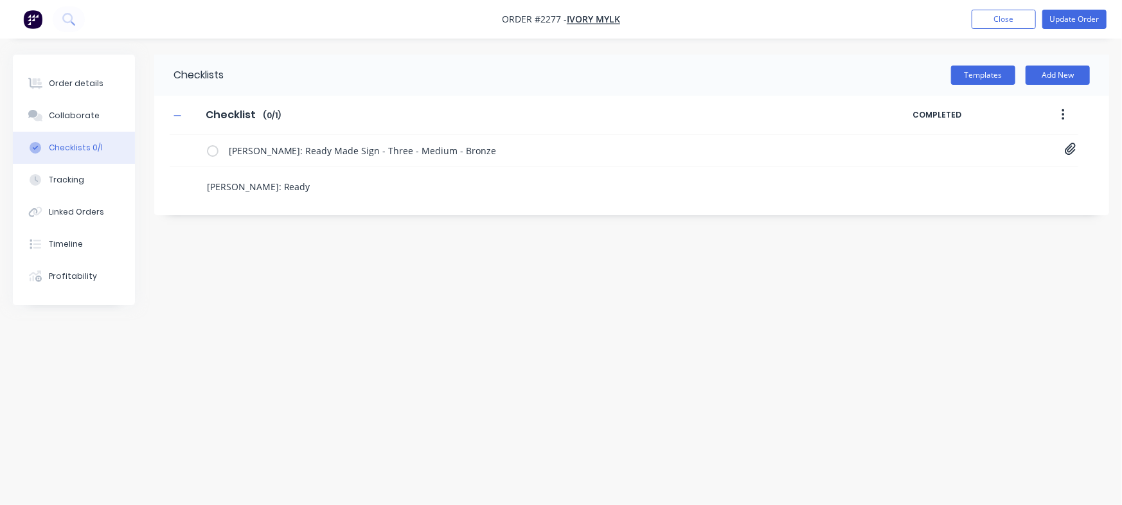
type textarea "[PERSON_NAME]: Ready M"
type textarea "x"
type textarea "[PERSON_NAME]: Ready Ma"
type textarea "x"
type textarea "[PERSON_NAME]: Ready Mad"
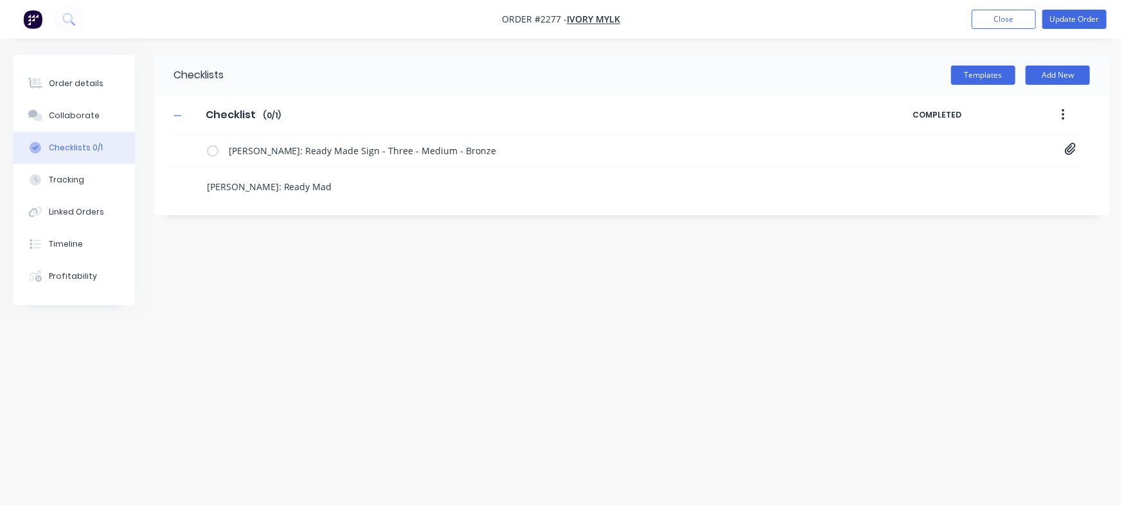
type textarea "x"
type textarea "[PERSON_NAME]: Ready Made"
type textarea "x"
type textarea "[PERSON_NAME]: Ready Made"
type textarea "x"
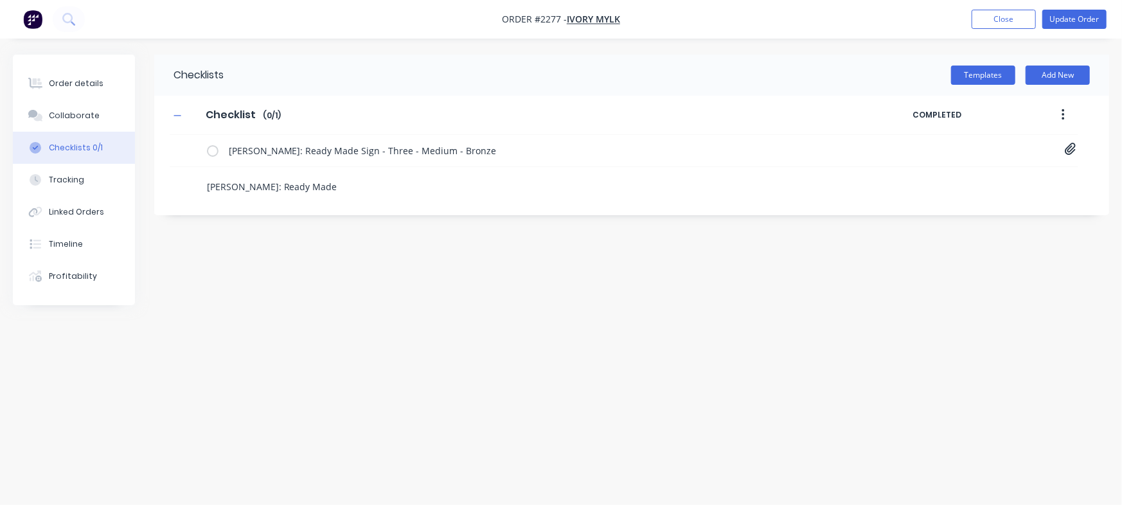
type textarea "[PERSON_NAME]: Ready Made S"
type textarea "x"
type textarea "[PERSON_NAME]: Ready Made Sg"
type textarea "x"
type textarea "[PERSON_NAME]: Ready Made S"
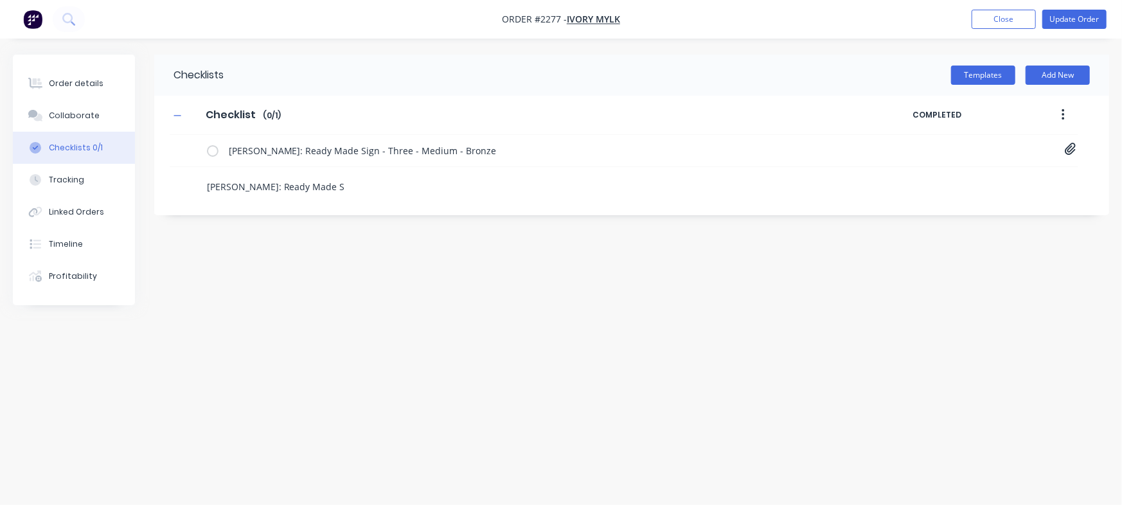
type textarea "x"
type textarea "[PERSON_NAME]: Ready Made Si"
type textarea "x"
type textarea "[PERSON_NAME]: Ready Made Sig"
type textarea "x"
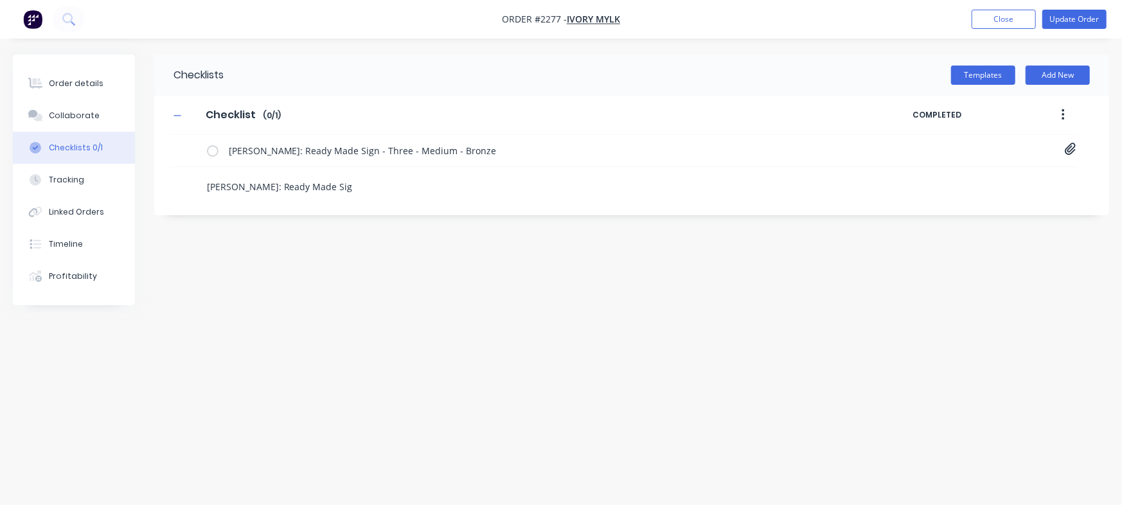
type textarea "[PERSON_NAME]: Ready Made Sign"
type textarea "x"
type textarea "[PERSON_NAME]: Ready Made Sign"
type textarea "x"
type textarea "[PERSON_NAME]: Ready Made Sign -"
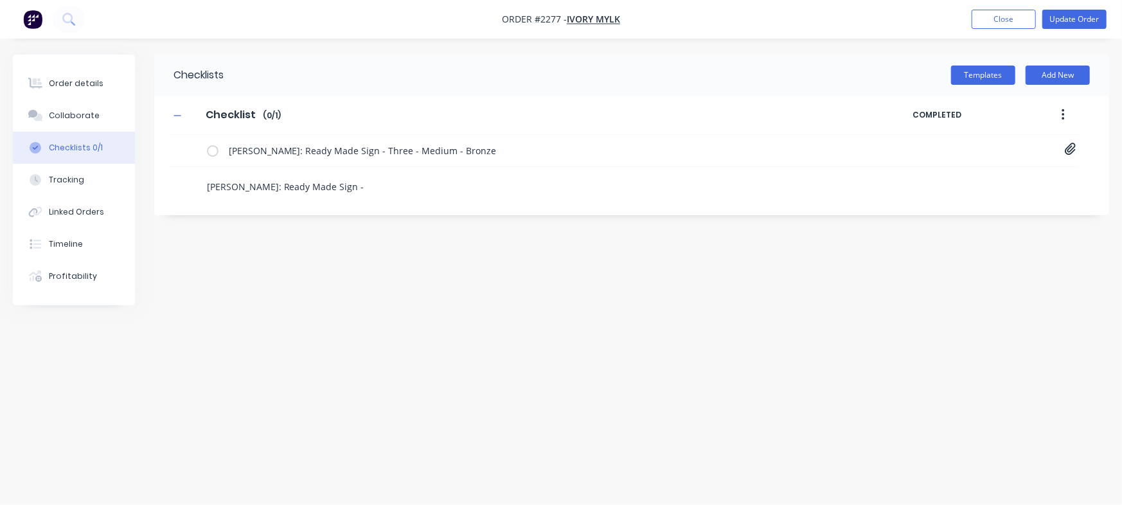
type textarea "x"
type textarea "[PERSON_NAME]: Ready Made Sign -"
type textarea "x"
type textarea "[PERSON_NAME]: Ready Made Sign - F"
type textarea "x"
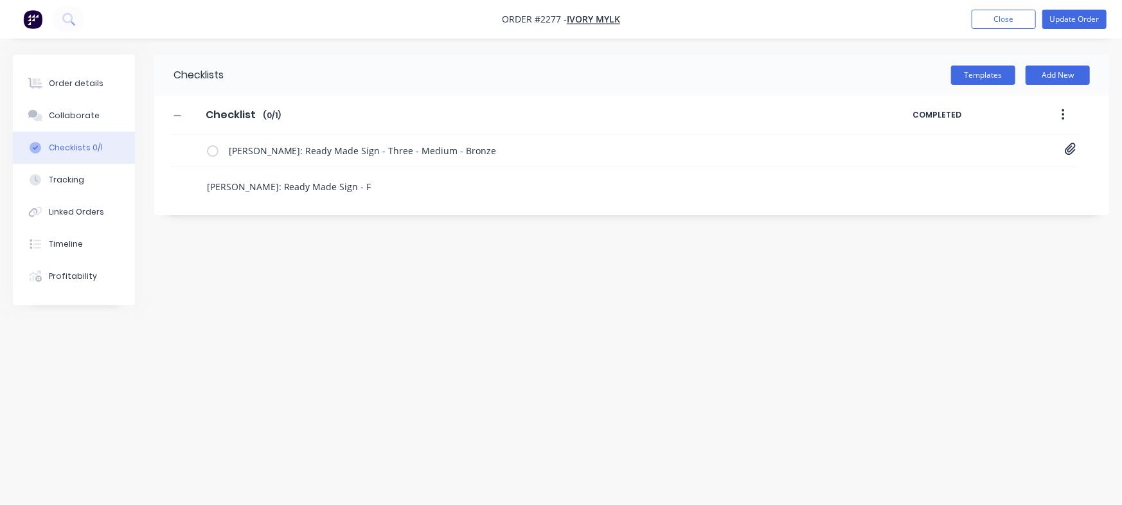
type textarea "[PERSON_NAME]: Ready Made Sign - Fi"
type textarea "x"
type textarea "[PERSON_NAME]: Ready Made Sign - Fif"
type textarea "x"
type textarea "[PERSON_NAME]: Ready Made Sign - Fifr"
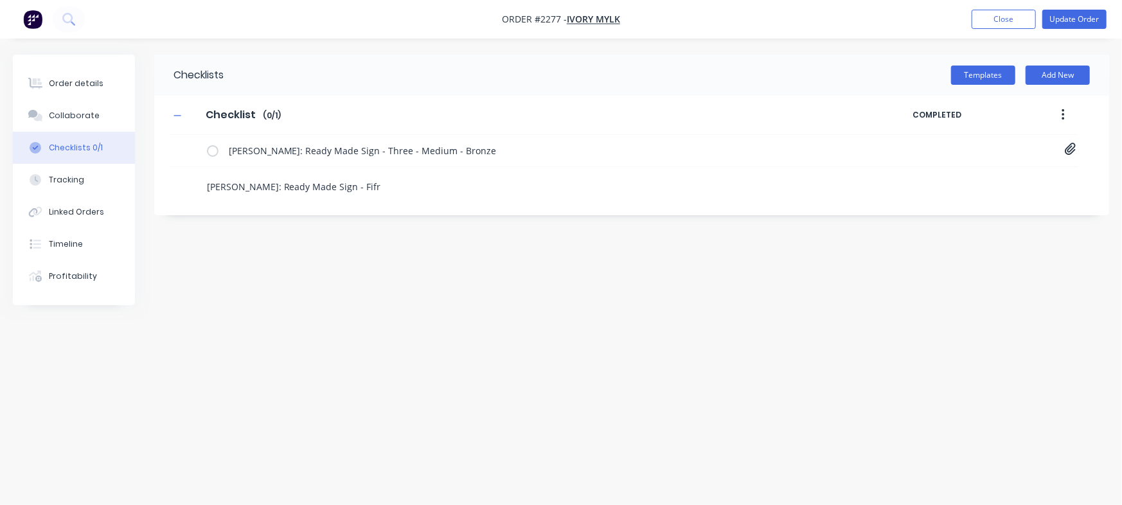
type textarea "x"
type textarea "[PERSON_NAME]: Ready Made Sign - Fifre"
type textarea "x"
type textarea "[PERSON_NAME]: Ready Made Sign - Fifree"
type textarea "x"
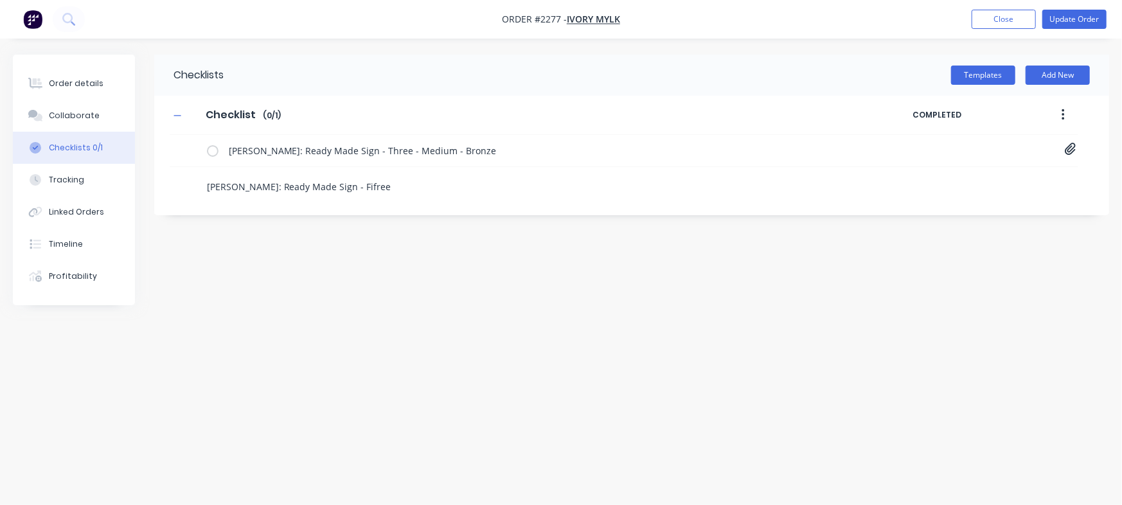
type textarea "[PERSON_NAME]: Ready Made Sign - Fifreen"
type textarea "x"
type textarea "[PERSON_NAME]: Ready Made Sign - Fifree"
type textarea "x"
type textarea "[PERSON_NAME]: Ready Made Sign - Fifre"
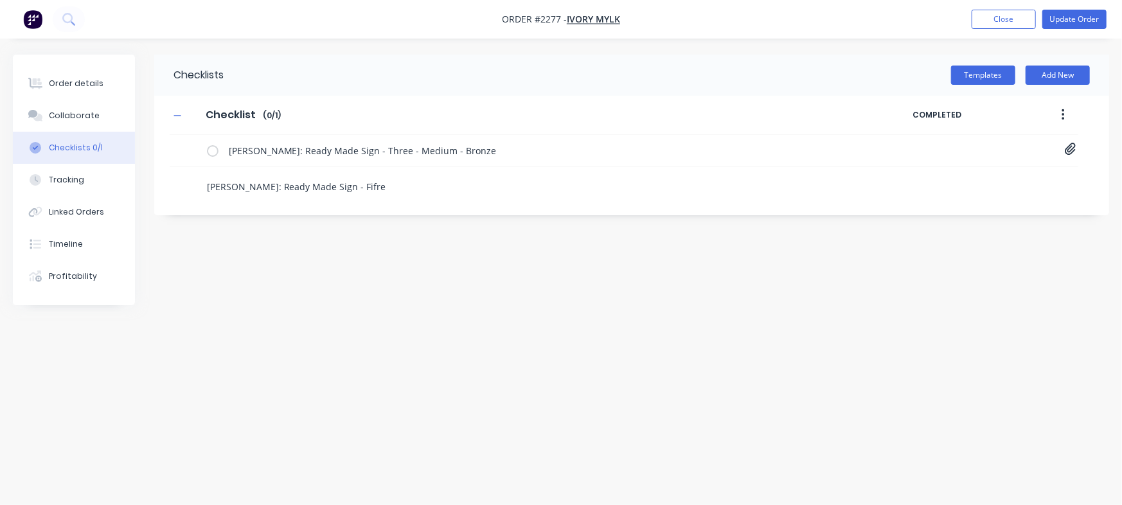
type textarea "x"
type textarea "[PERSON_NAME]: Ready Made Sign - Fifr"
type textarea "x"
type textarea "[PERSON_NAME]: Ready Made Sign - Fif"
type textarea "x"
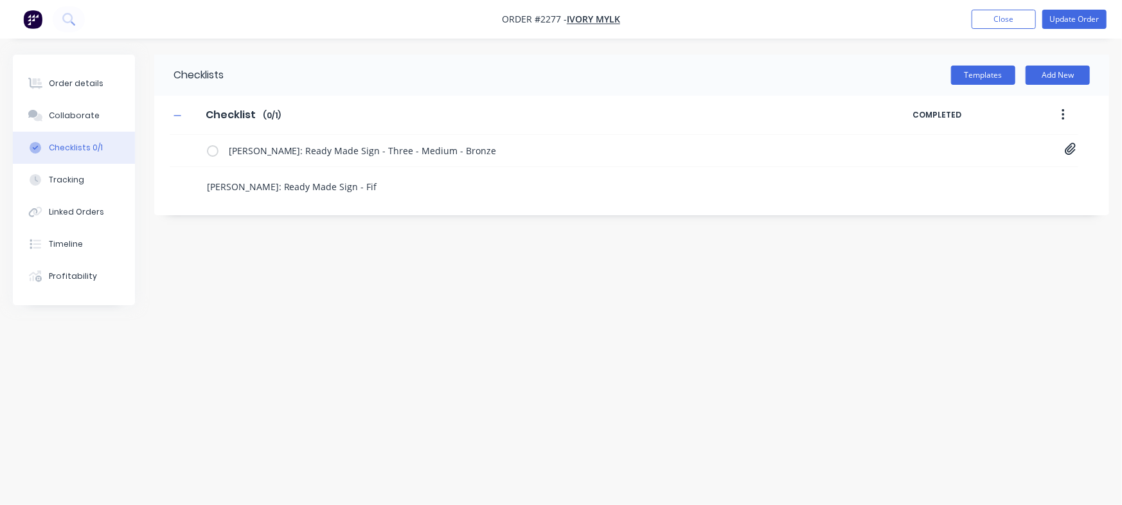
type textarea "[PERSON_NAME]: Ready Made Sign - Fift"
type textarea "x"
type textarea "[PERSON_NAME]: Ready Made Sign - Fifte"
type textarea "x"
type textarea "[PERSON_NAME]: Ready Made Sign - Fiftee"
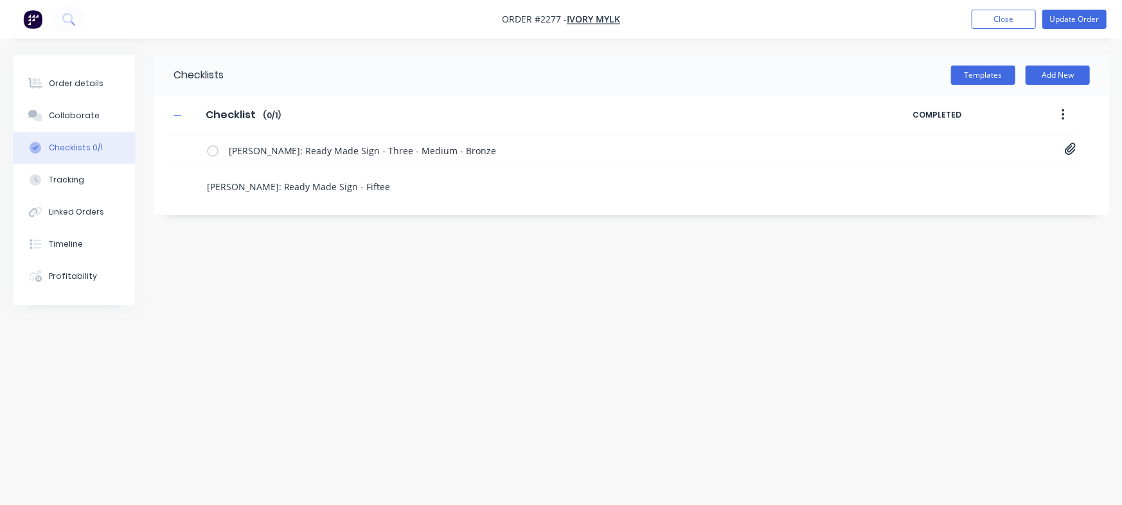
type textarea "x"
type textarea "[PERSON_NAME]: Ready Made Sign - Fifteen"
type textarea "x"
type textarea "[PERSON_NAME]: Ready Made Sign - Fifteen"
type textarea "x"
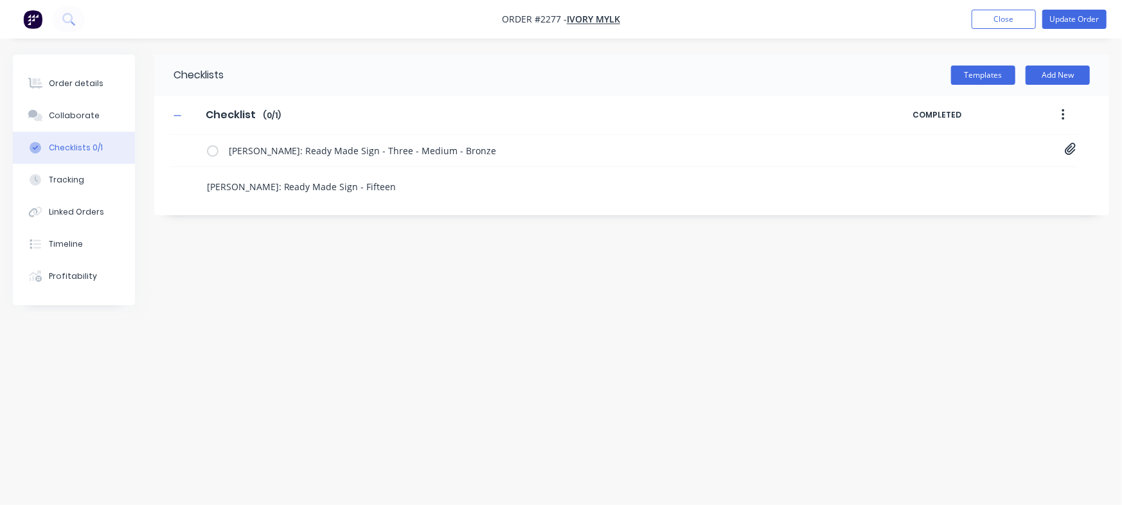
type textarea "[PERSON_NAME]: Ready Made Sign - Fifteen -"
type textarea "x"
type textarea "[PERSON_NAME]: Ready Made Sign - Fifteen -"
type textarea "x"
type textarea "[PERSON_NAME]: Ready Made Sign - Fifteen - L"
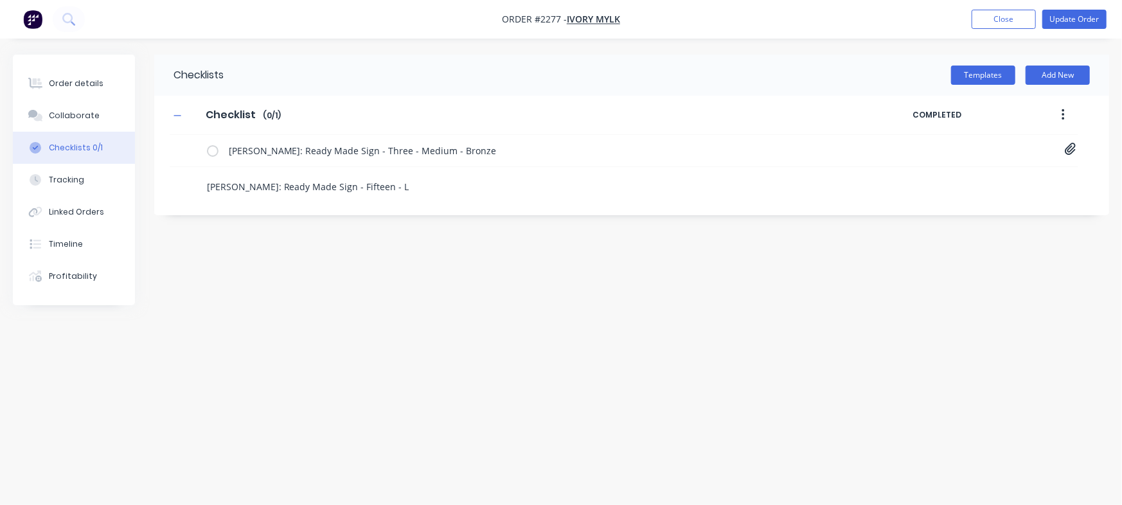
type textarea "x"
type textarea "[PERSON_NAME]: Ready Made Sign - Fifteen - La"
type textarea "x"
type textarea "[PERSON_NAME]: Ready Made Sign - Fifteen - Lar"
type textarea "x"
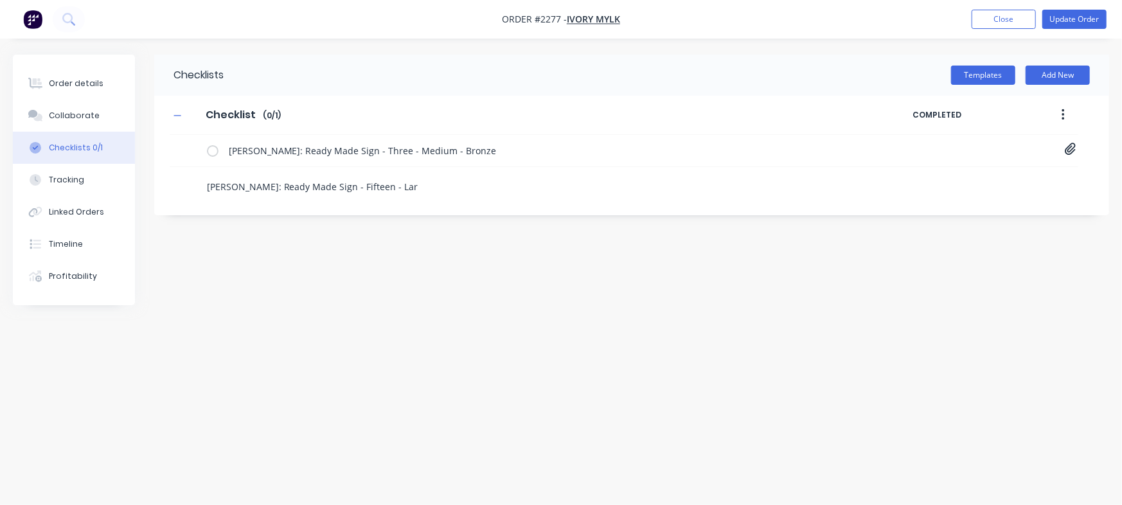
type textarea "[PERSON_NAME]: Ready Made Sign - Fifteen - Larg"
type textarea "x"
type textarea "[PERSON_NAME]: Ready Made Sign - Fifteen - Large"
type textarea "x"
type textarea "[PERSON_NAME]: Ready Made Sign - Fifteen - Large"
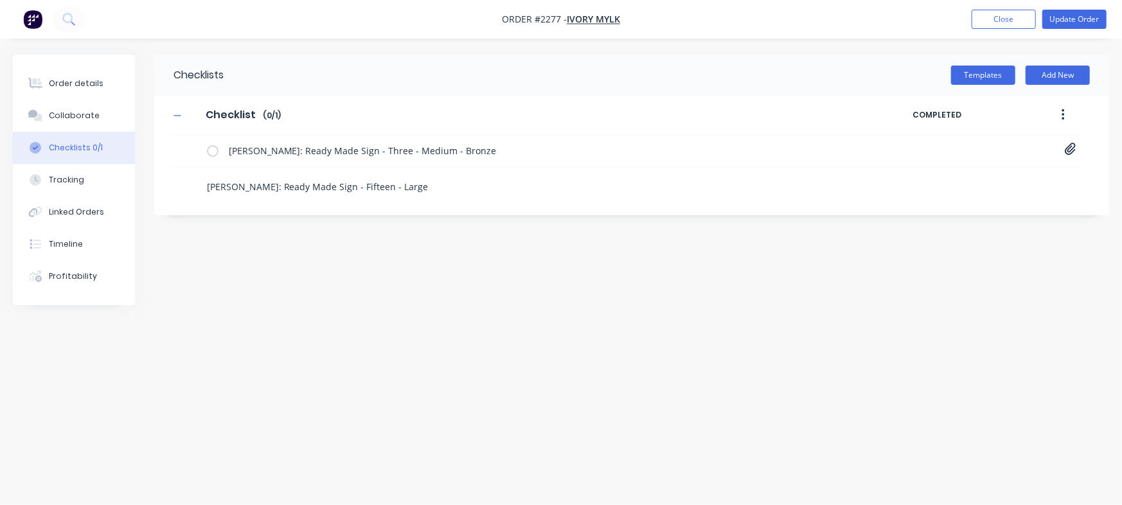
type textarea "x"
type textarea "[PERSON_NAME]: Ready Made Sign - Fifteen - Large -"
type textarea "x"
type textarea "[PERSON_NAME]: Ready Made Sign - Fifteen - Large -"
type textarea "x"
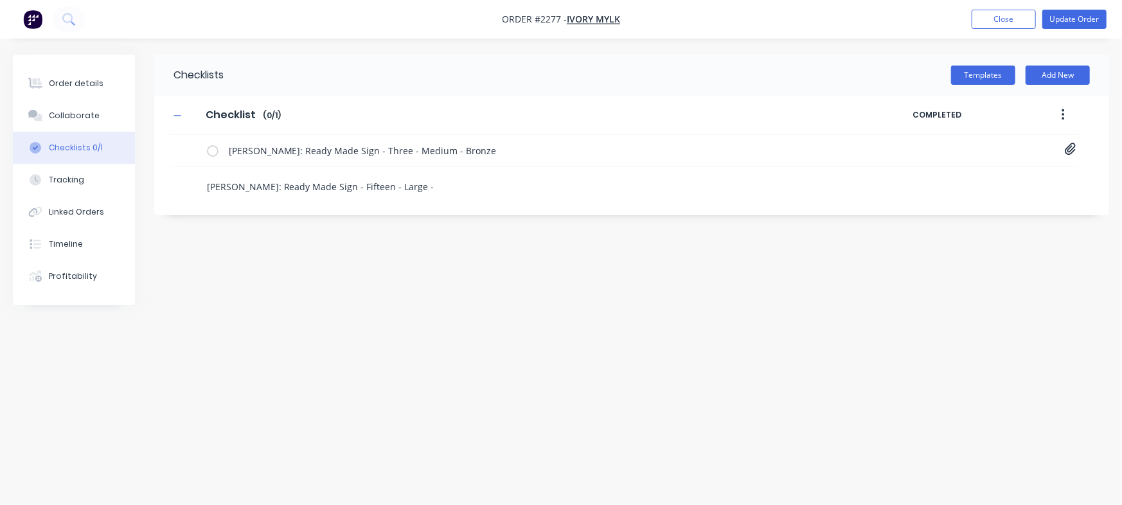
type textarea "[PERSON_NAME]: Ready Made Sign - Fifteen - Large - B"
type textarea "x"
type textarea "[PERSON_NAME]: Ready Made Sign - Fifteen - Large - Bl"
type textarea "x"
type textarea "[PERSON_NAME]: Ready Made Sign - Fifteen - Large - Bla"
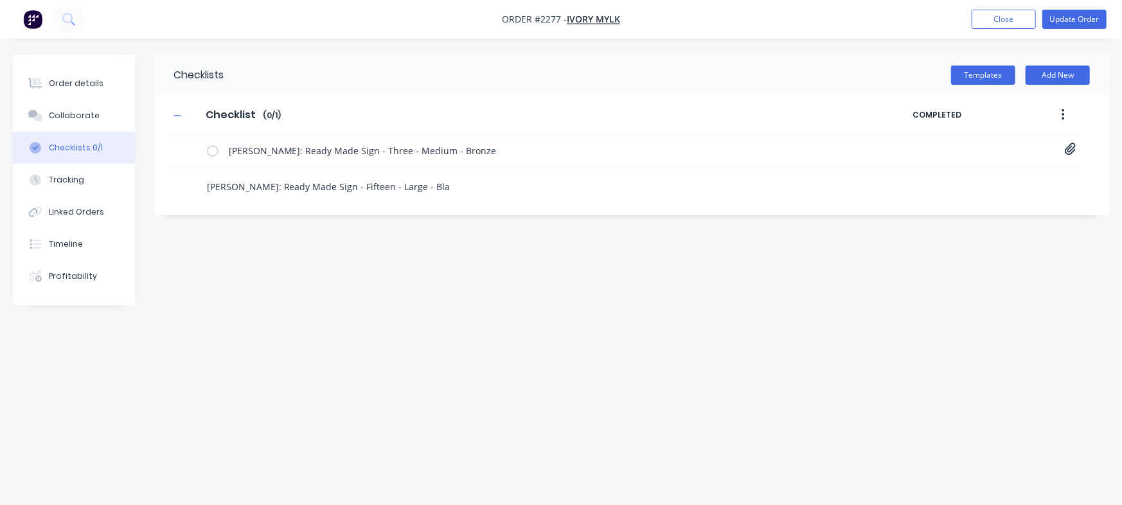
type textarea "x"
type textarea "[PERSON_NAME]: Ready Made Sign - Fifteen - Large - Blac"
type textarea "x"
type textarea "[PERSON_NAME]: Ready Made Sign - Fifteen - Large - Black"
drag, startPoint x: 418, startPoint y: 184, endPoint x: 179, endPoint y: 186, distance: 239.8
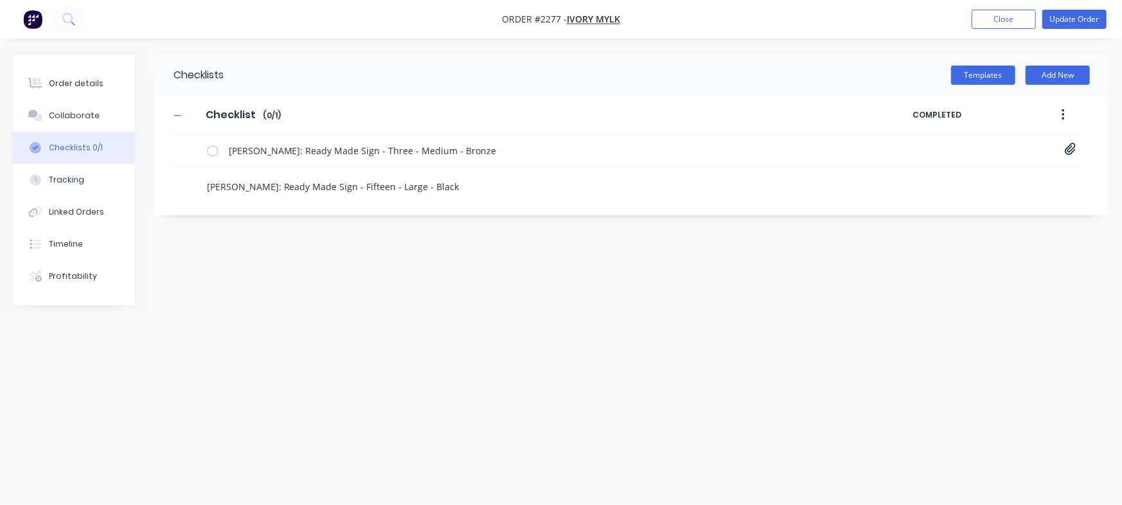
click at [179, 186] on div "[PERSON_NAME]: Ready Made Sign - Fifteen - Large - Black" at bounding box center [488, 183] width 636 height 33
click at [474, 183] on textarea "[PERSON_NAME]: Ready Made Sign - Fifteen - Large - Black" at bounding box center [494, 186] width 585 height 19
type textarea "x"
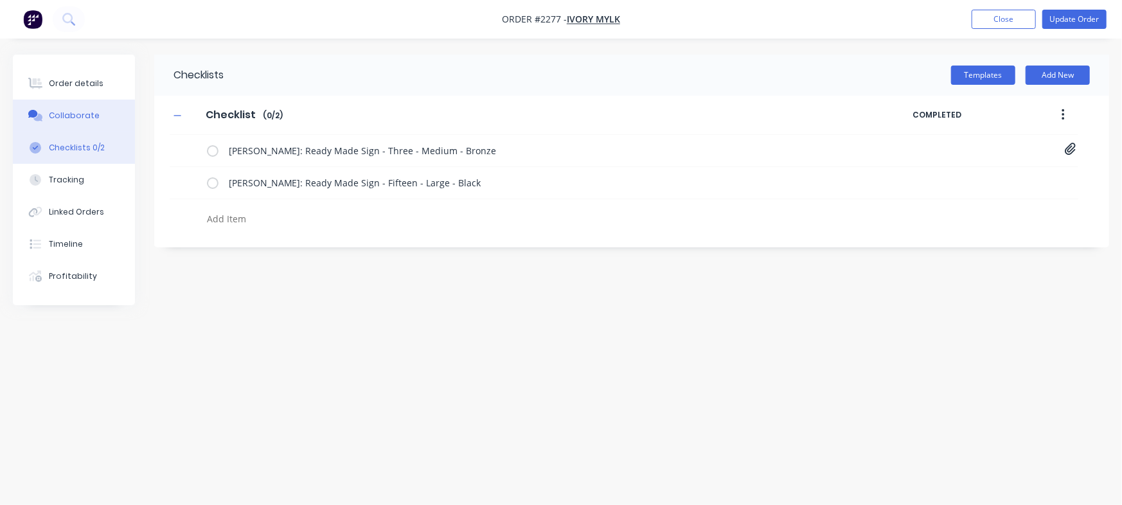
type textarea "x"
click at [58, 114] on div "Collaborate" at bounding box center [74, 116] width 51 height 12
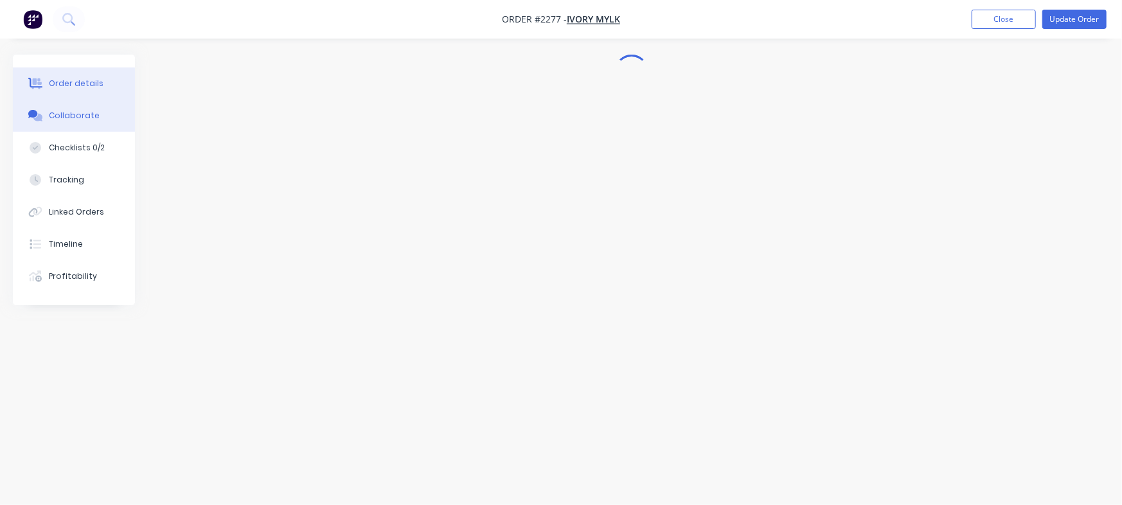
click at [76, 82] on div "Order details" at bounding box center [76, 84] width 55 height 12
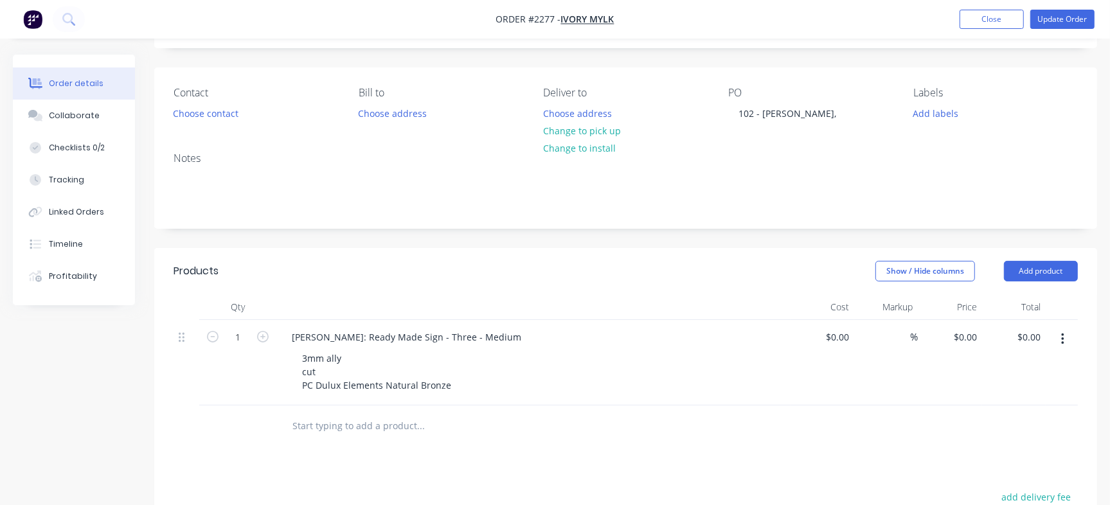
scroll to position [89, 0]
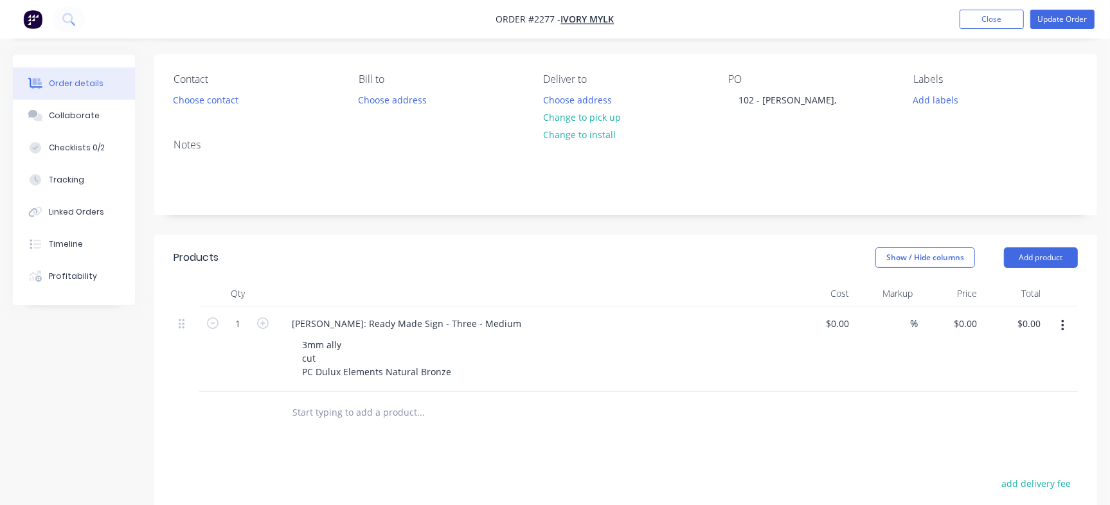
click at [360, 414] on input "text" at bounding box center [420, 413] width 257 height 26
paste input "[PERSON_NAME]: Ready Made Sign - Fifteen - Large"
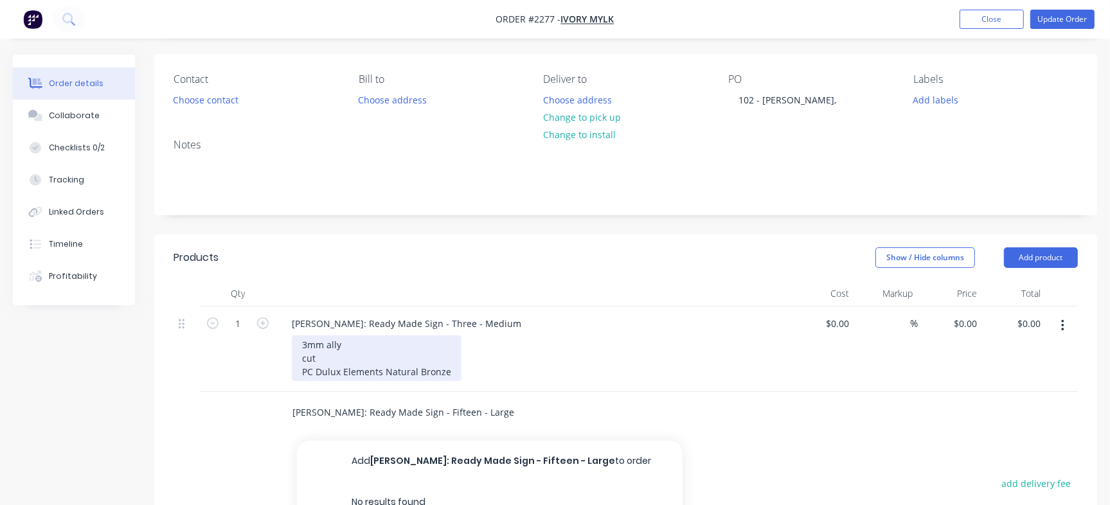
type input "[PERSON_NAME]: Ready Made Sign - Fifteen - Large"
click at [476, 464] on button "Add [PERSON_NAME]: Ready Made Sign - Fifteen - Large to order" at bounding box center [490, 461] width 386 height 41
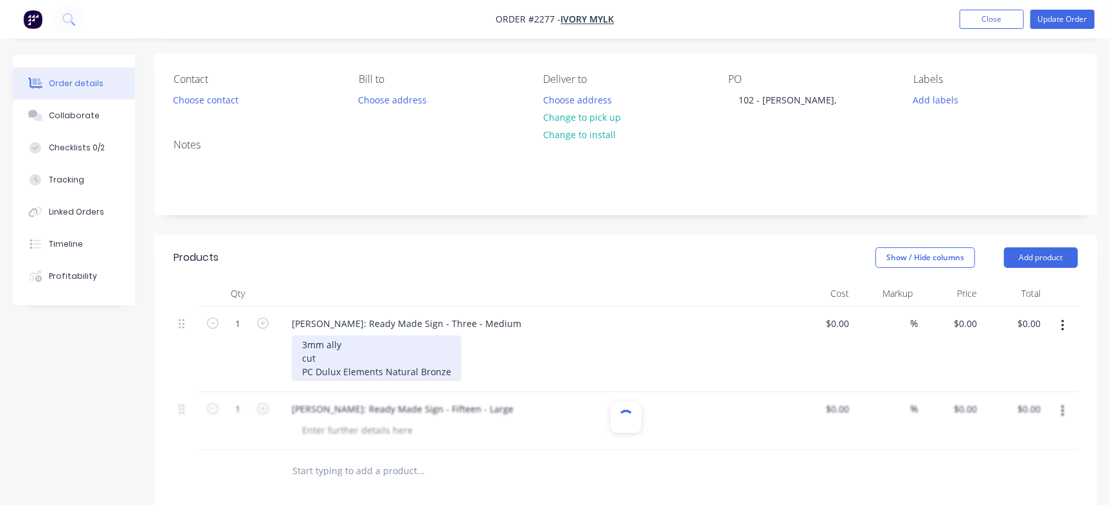
click at [402, 361] on div "3mm ally cut PC Dulux Elements Natural Bronze" at bounding box center [377, 359] width 170 height 46
click at [285, 341] on div "[PERSON_NAME]: Ready Made Sign - Three - Medium 3mm ally cut PC Dulux Elements …" at bounding box center [533, 349] width 514 height 85
click at [364, 362] on div "3mm ally cut PC Dulux Elements Natural Bronze" at bounding box center [377, 359] width 170 height 46
click at [376, 372] on div "3mm ally cut PC Dulux Elements Natural Bronze" at bounding box center [377, 359] width 170 height 46
copy div "3mm ally cut PC Dulux Elements Natural Bronze"
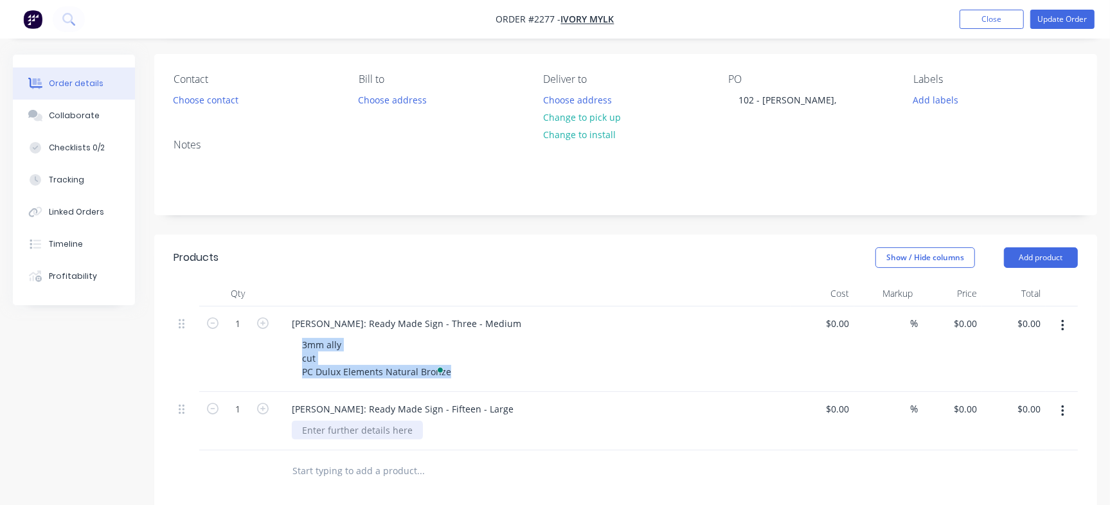
click at [339, 431] on div at bounding box center [357, 430] width 131 height 19
paste div
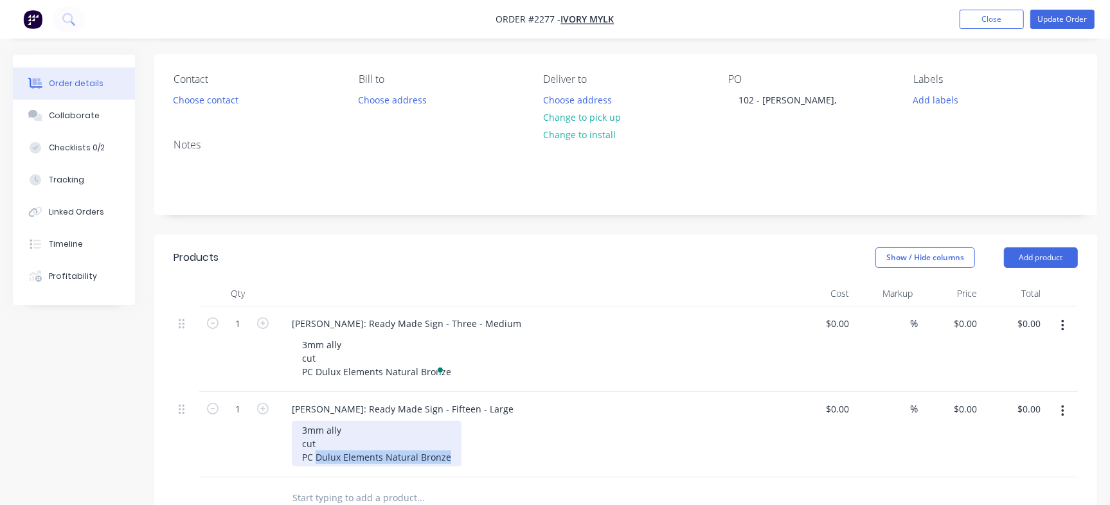
drag, startPoint x: 316, startPoint y: 454, endPoint x: 553, endPoint y: 454, distance: 237.2
click at [553, 454] on div "3mm ally cut PC Dulux Elements Natural Bronze" at bounding box center [539, 444] width 494 height 46
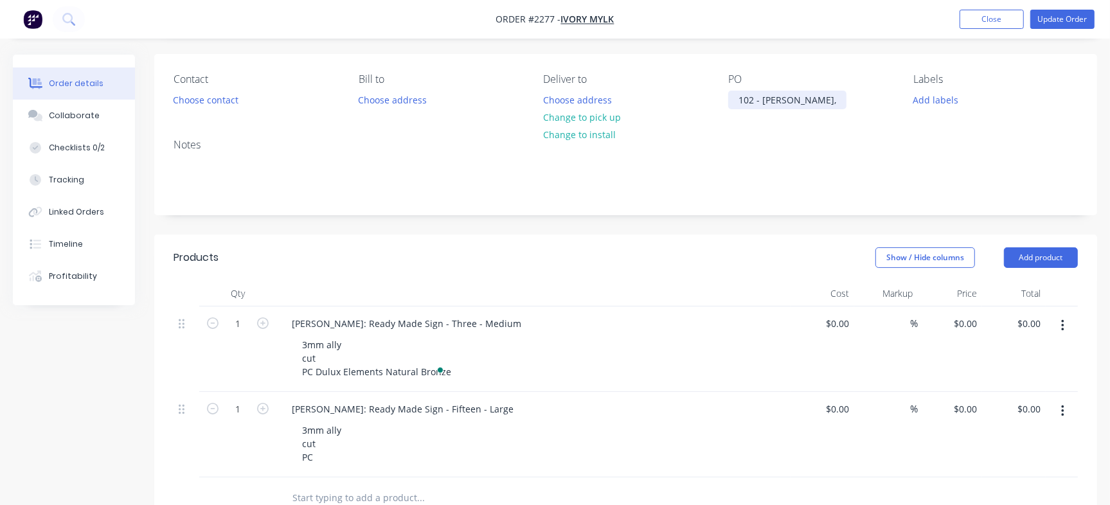
click at [800, 97] on div "102 - [PERSON_NAME]," at bounding box center [787, 100] width 118 height 19
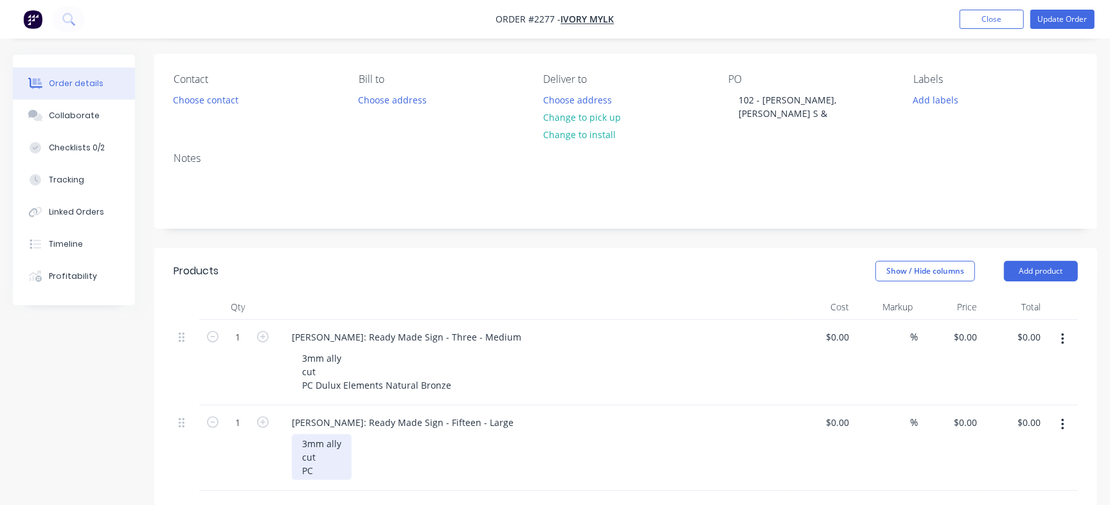
click at [323, 457] on div "3mm ally cut PC" at bounding box center [322, 457] width 60 height 46
click at [321, 455] on div "3mm ally cut PC" at bounding box center [322, 457] width 60 height 46
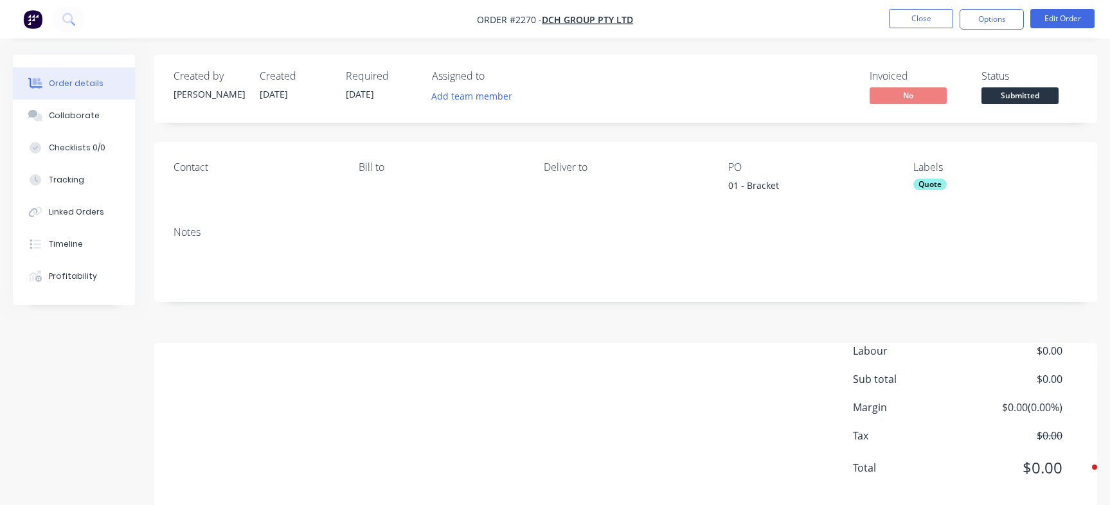
click at [931, 12] on button "Close" at bounding box center [921, 18] width 64 height 19
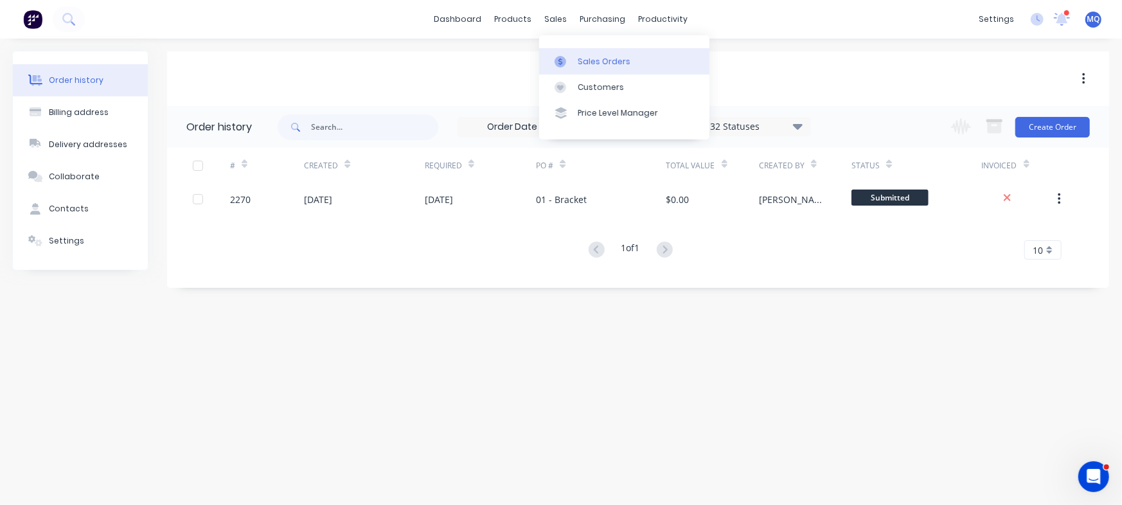
click at [584, 61] on div "Sales Orders" at bounding box center [604, 62] width 53 height 12
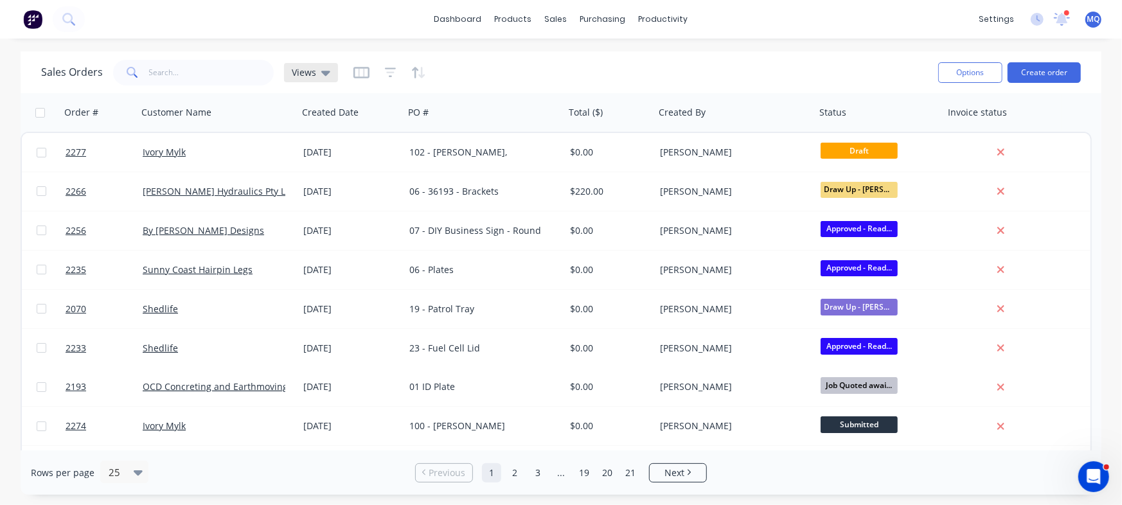
click at [305, 73] on span "Views" at bounding box center [304, 72] width 24 height 13
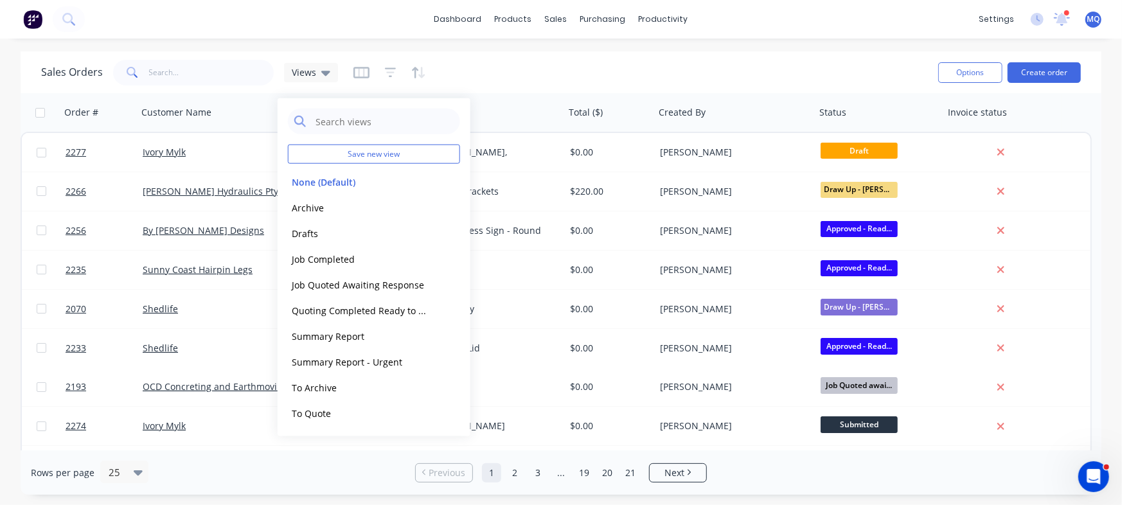
click at [521, 73] on div "Sales Orders Views" at bounding box center [484, 72] width 887 height 31
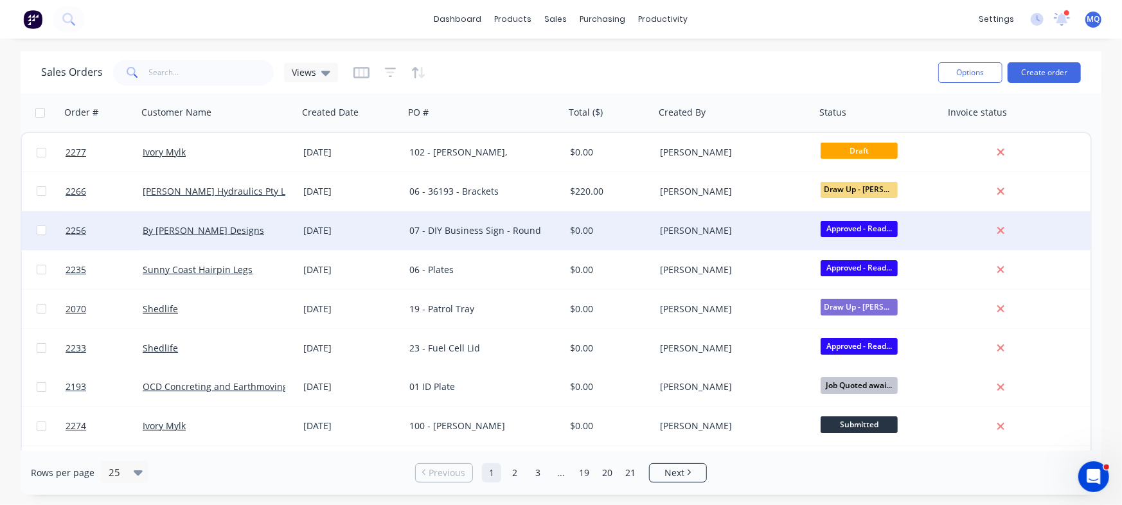
click at [448, 237] on div "07 - DIY Business Sign - Round" at bounding box center [480, 230] width 143 height 13
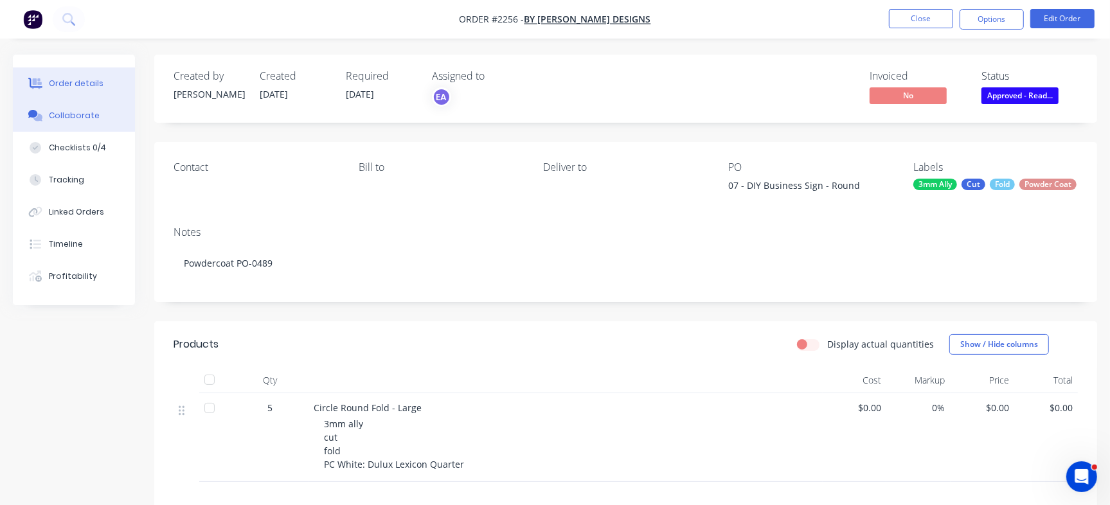
click at [72, 114] on div "Collaborate" at bounding box center [74, 116] width 51 height 12
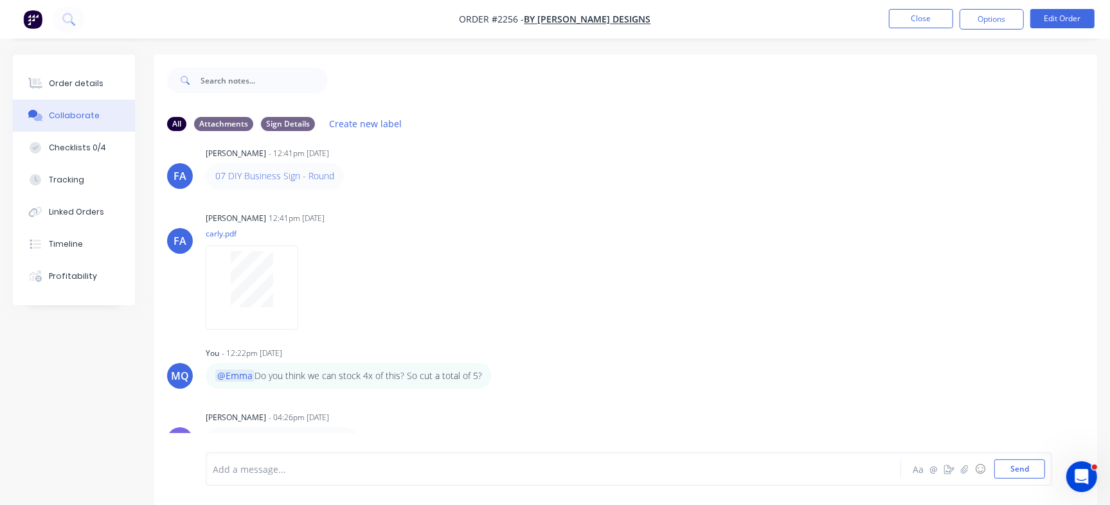
scroll to position [19, 0]
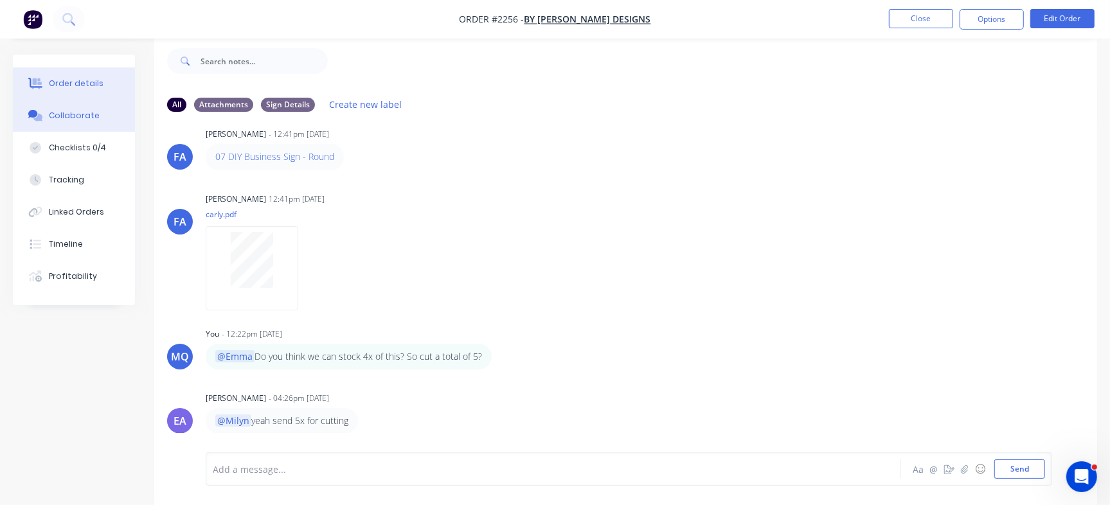
click at [86, 76] on button "Order details" at bounding box center [74, 83] width 122 height 32
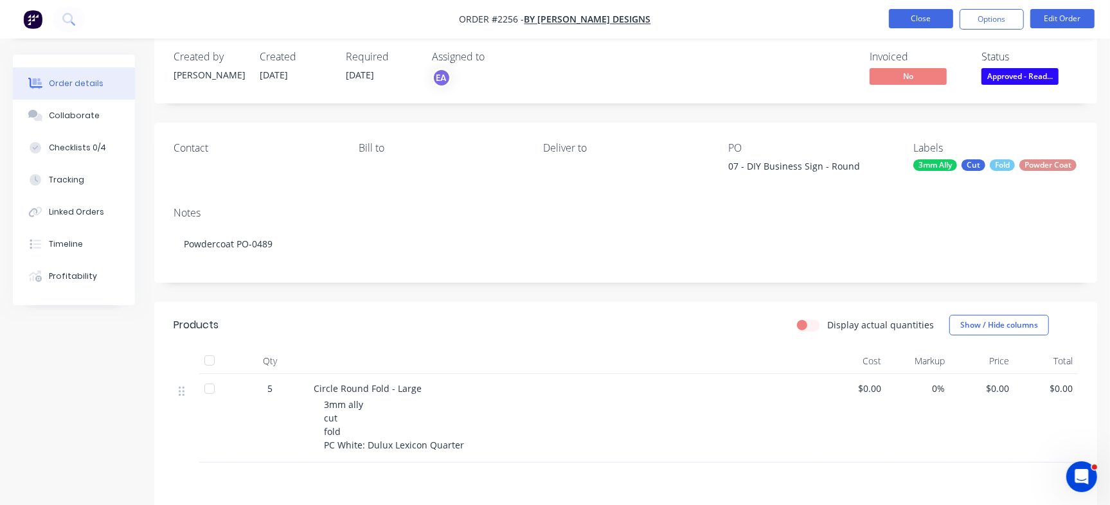
click at [920, 19] on button "Close" at bounding box center [921, 18] width 64 height 19
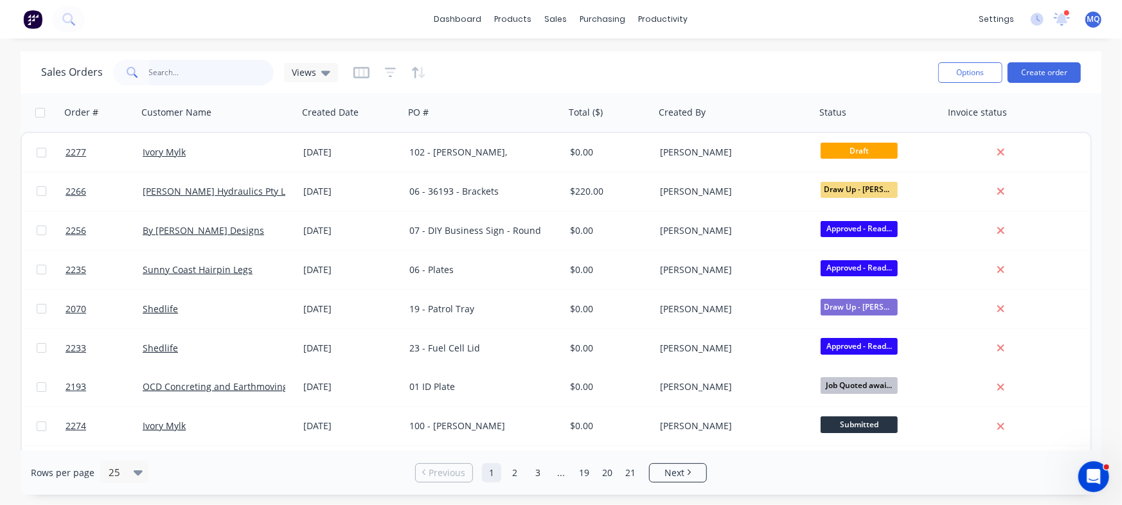
click at [189, 75] on input "text" at bounding box center [211, 73] width 125 height 26
type input "ivory"
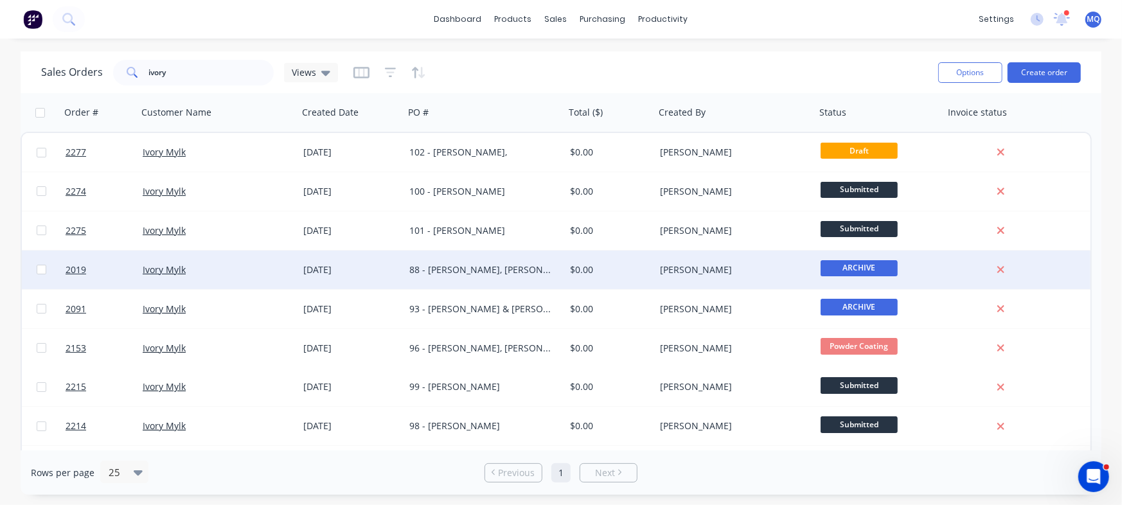
click at [490, 267] on div "88 - [PERSON_NAME], [PERSON_NAME], [PERSON_NAME], [PERSON_NAME], [PERSON_NAME] …" at bounding box center [480, 270] width 143 height 13
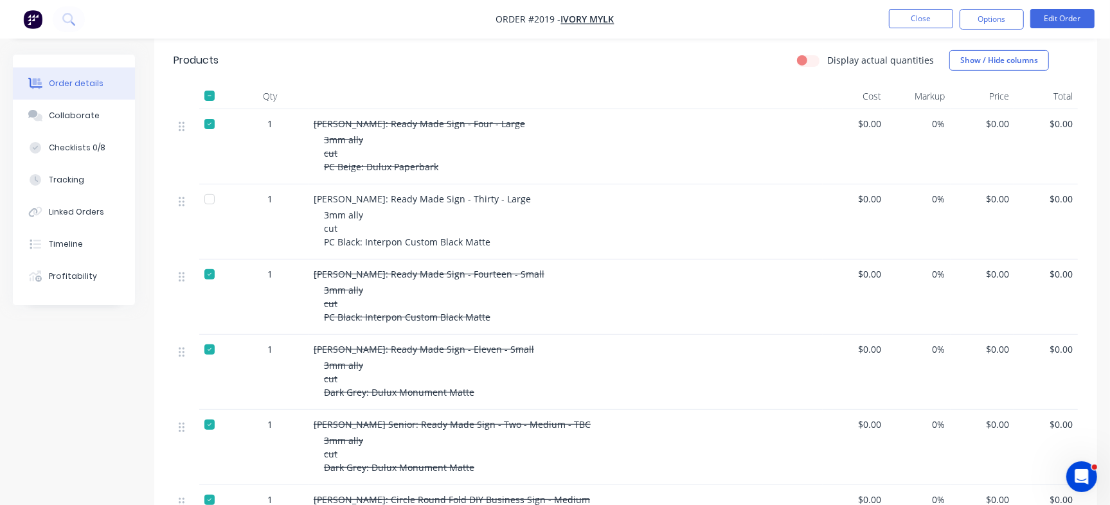
scroll to position [237, 0]
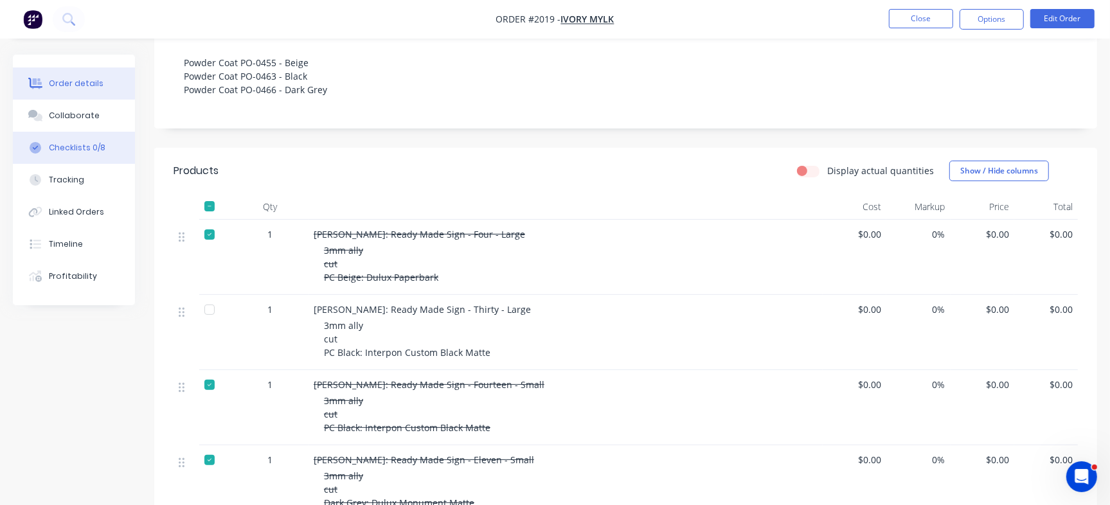
click at [97, 148] on div "Checklists 0/8" at bounding box center [77, 148] width 57 height 12
type textarea "x"
